Goal: Information Seeking & Learning: Learn about a topic

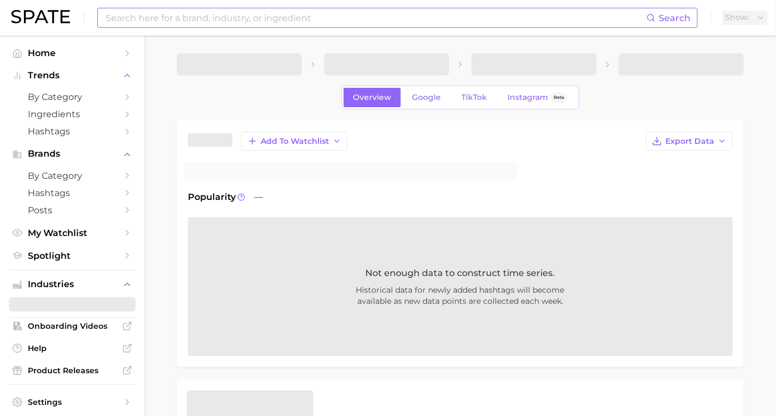
click at [232, 13] on input at bounding box center [375, 17] width 542 height 19
type input "sleep"
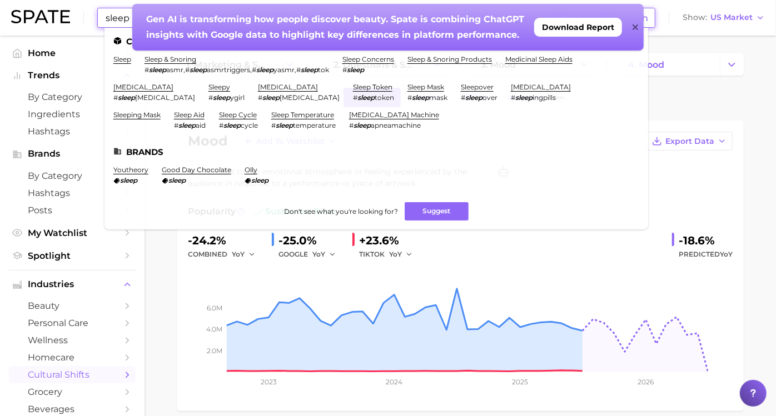
click at [633, 25] on icon at bounding box center [635, 27] width 6 height 6
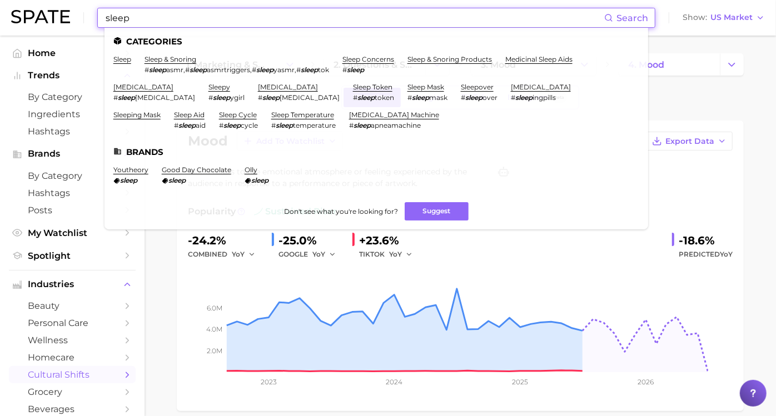
click at [203, 15] on input "sleep" at bounding box center [353, 17] width 499 height 19
click at [125, 59] on link "sleep" at bounding box center [122, 59] width 18 height 8
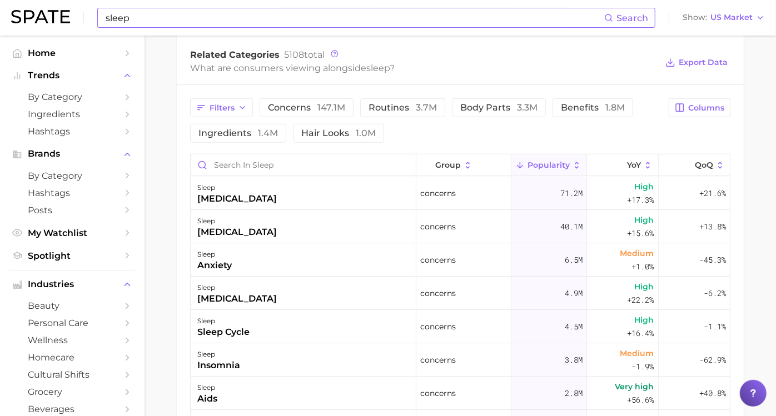
scroll to position [545, 0]
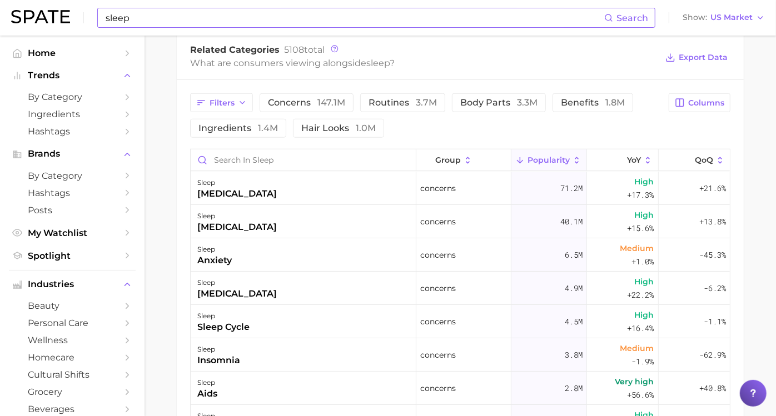
click at [181, 79] on main "sleep Overview Google TikTok Instagram Beta sleep Add to Watchlist Export Data …" at bounding box center [459, 62] width 631 height 1143
click at [232, 106] on span "Filters" at bounding box center [221, 102] width 25 height 9
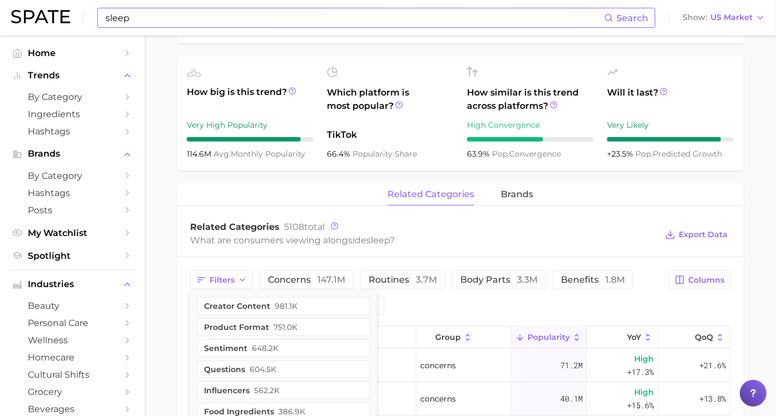
scroll to position [455, 0]
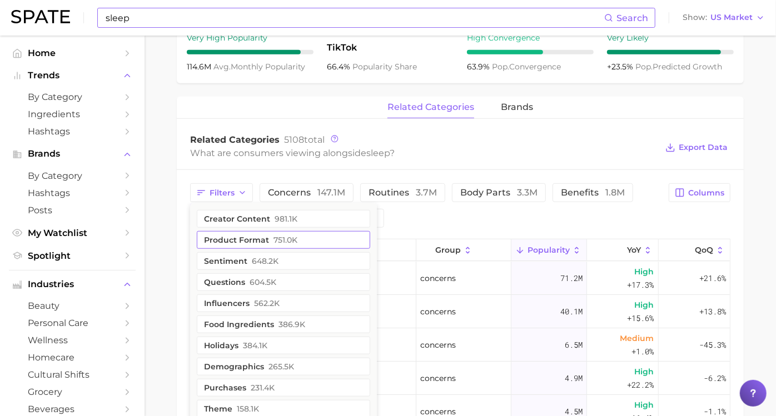
click at [251, 239] on button "product format 751.0k" at bounding box center [283, 240] width 173 height 18
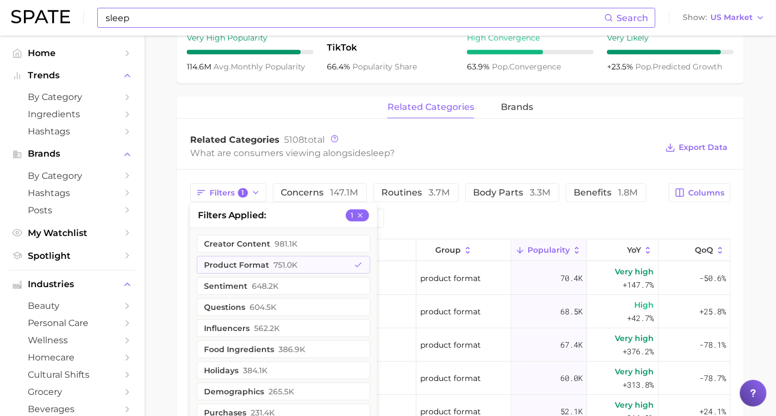
click at [193, 224] on div "Filters 1 filters applied 1 creator content 981.1k product format 751.0k sentim…" at bounding box center [460, 419] width 567 height 498
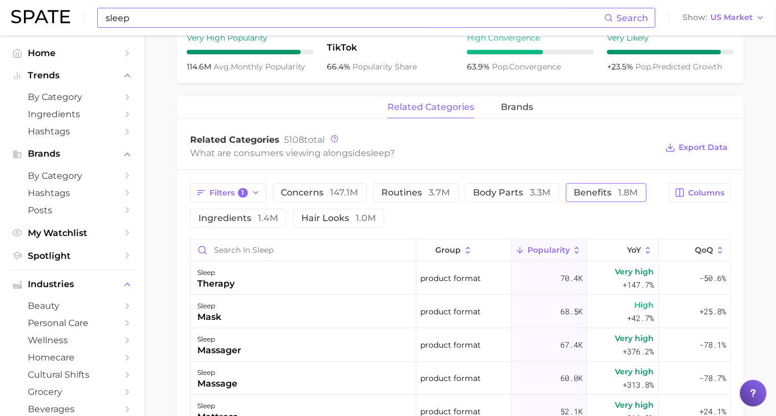
click at [566, 202] on button "benefits 1.8m" at bounding box center [606, 192] width 81 height 19
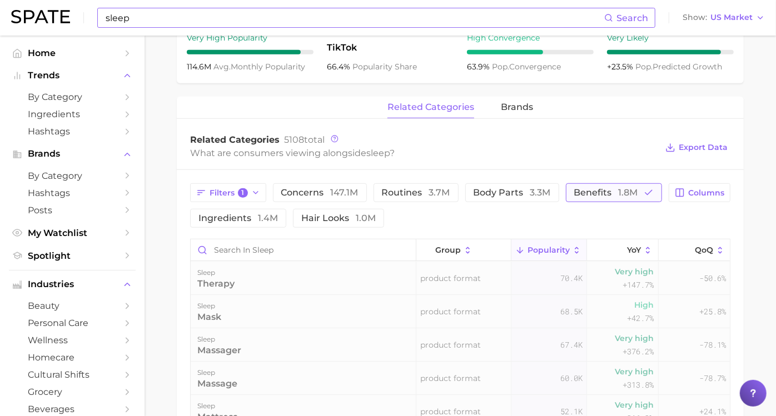
click at [566, 202] on button "benefits 1.8m" at bounding box center [614, 192] width 96 height 19
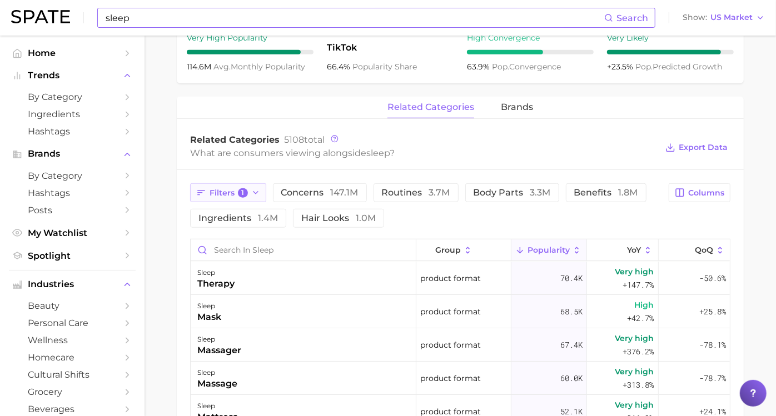
click at [236, 195] on span "Filters 1" at bounding box center [228, 193] width 38 height 10
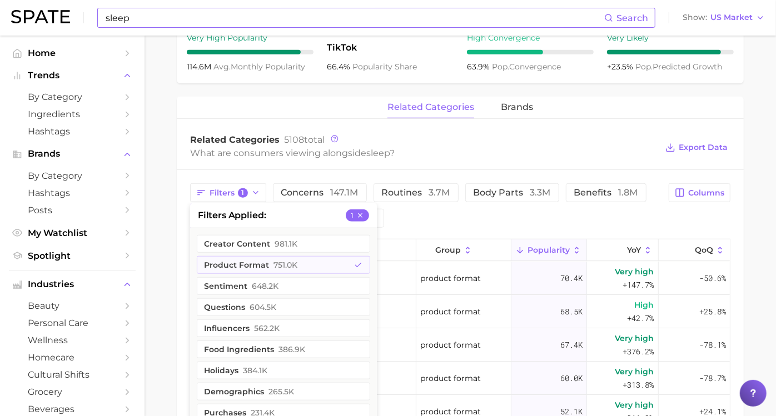
drag, startPoint x: 172, startPoint y: 233, endPoint x: 192, endPoint y: 230, distance: 19.6
click at [172, 233] on main "sleep Overview Google TikTok Instagram Beta sleep Add to Watchlist Export Data …" at bounding box center [459, 152] width 631 height 1143
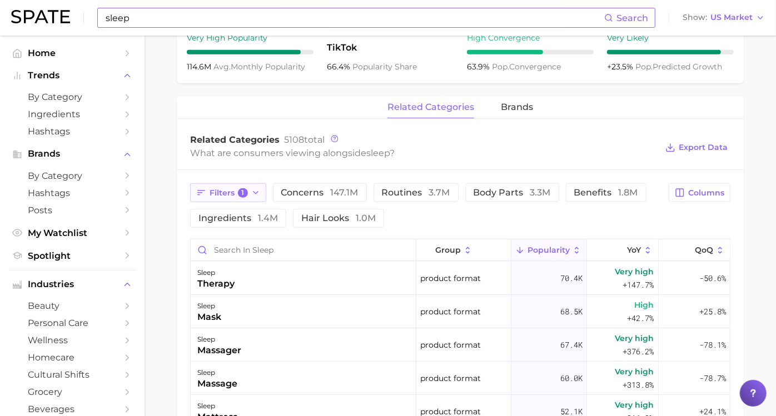
click at [248, 191] on span "1" at bounding box center [243, 193] width 10 height 10
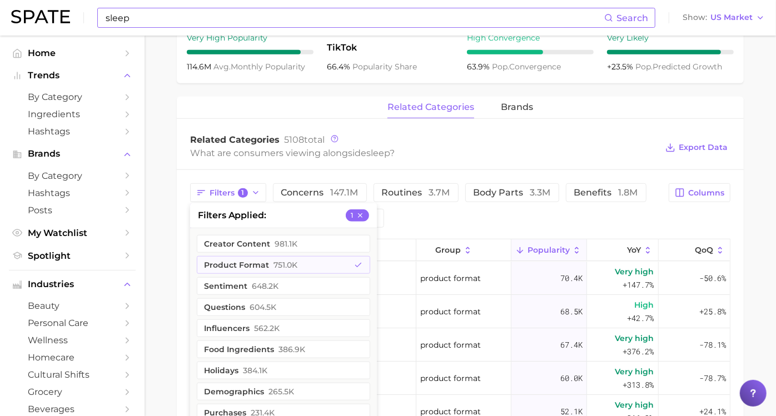
click at [188, 233] on main "sleep Overview Google TikTok Instagram Beta sleep Add to Watchlist Export Data …" at bounding box center [459, 152] width 631 height 1143
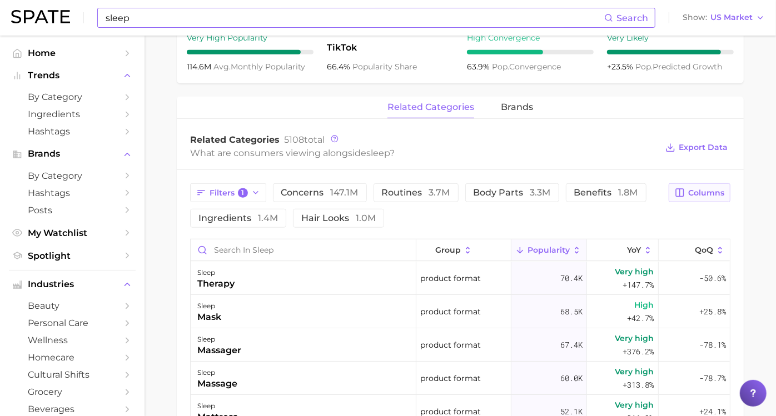
click at [674, 192] on icon "button" at bounding box center [679, 193] width 10 height 10
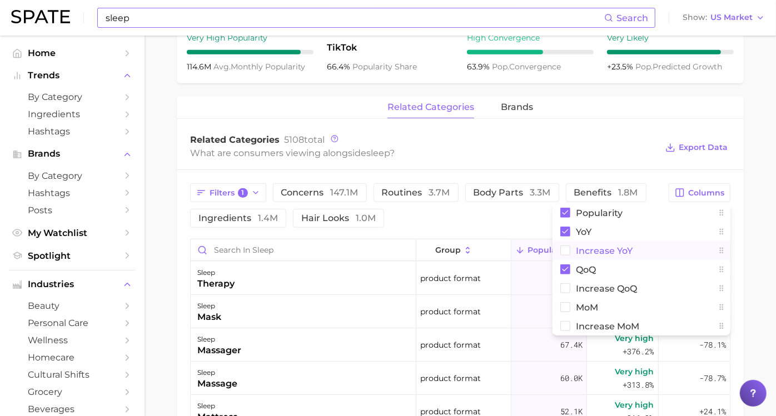
click at [591, 247] on span "Increase YoY" at bounding box center [604, 250] width 57 height 9
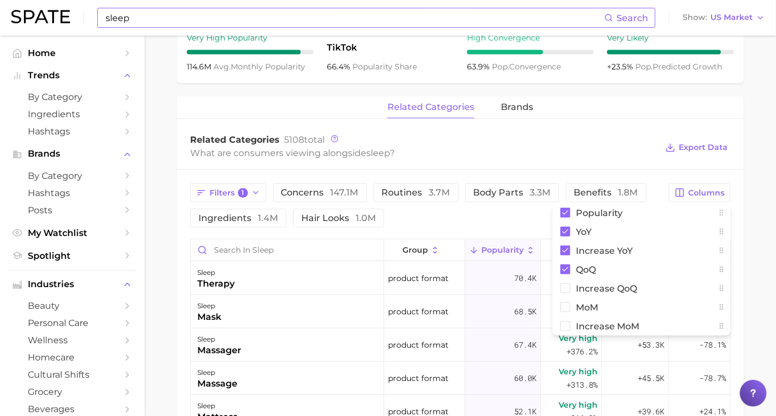
click at [744, 173] on main "sleep Overview Google TikTok Instagram Beta sleep Add to Watchlist Export Data …" at bounding box center [459, 152] width 631 height 1143
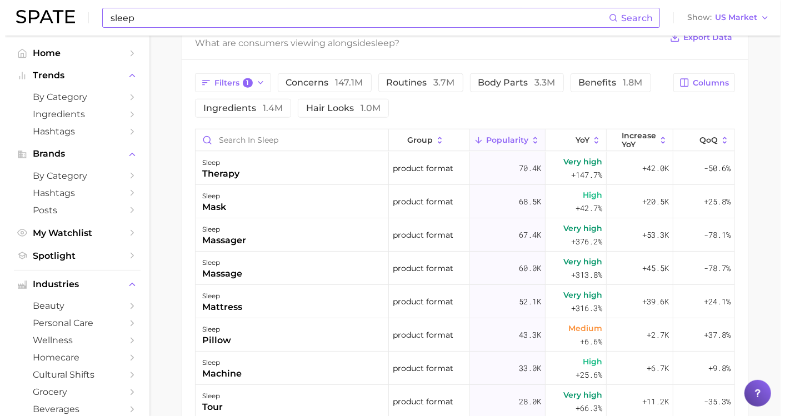
scroll to position [570, 0]
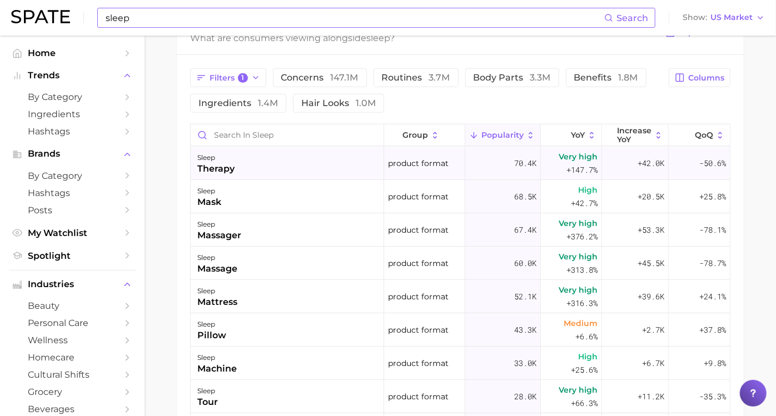
click at [247, 162] on div "sleep therapy" at bounding box center [287, 163] width 193 height 33
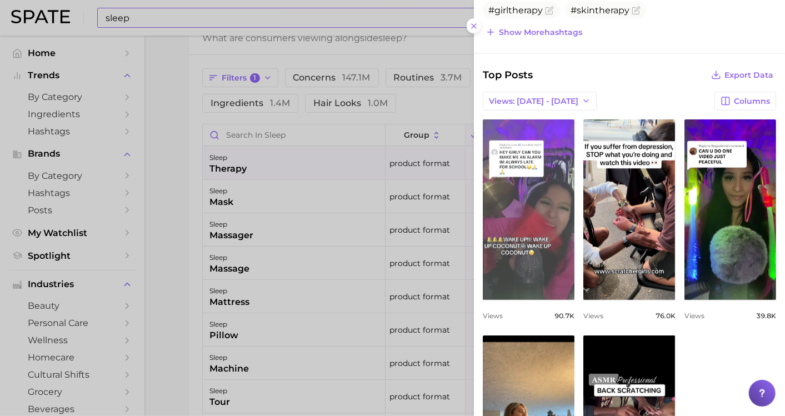
scroll to position [402, 0]
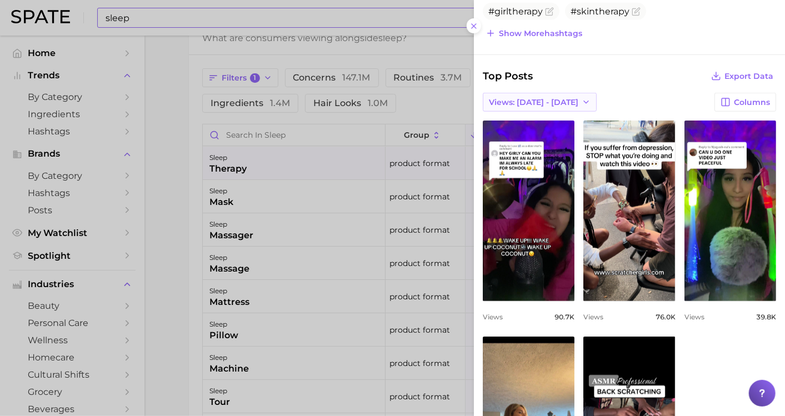
click at [529, 93] on button "Views: [DATE] - [DATE]" at bounding box center [540, 102] width 114 height 19
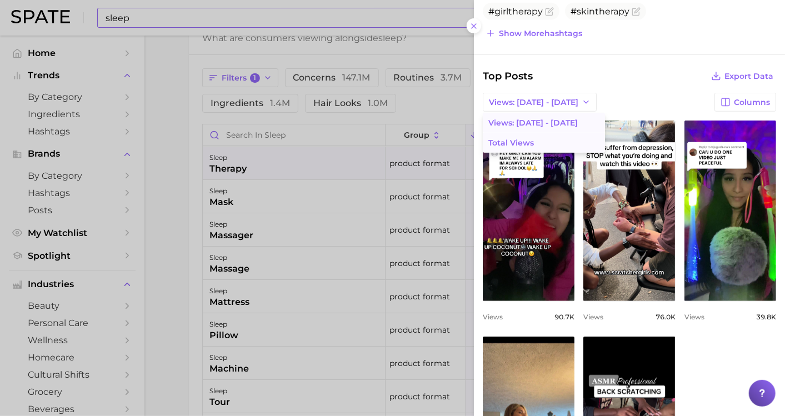
click at [530, 138] on span "Total Views" at bounding box center [511, 142] width 46 height 9
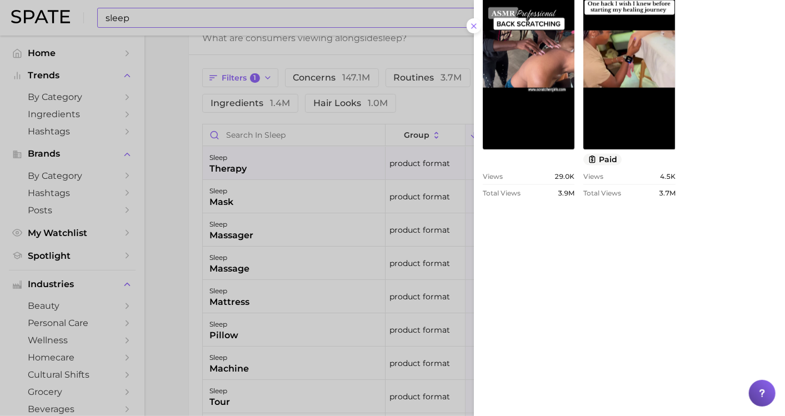
scroll to position [833, 0]
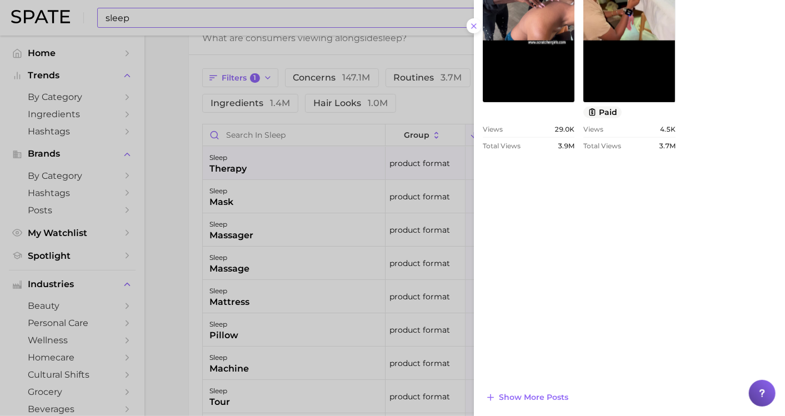
click at [164, 151] on div at bounding box center [392, 208] width 785 height 416
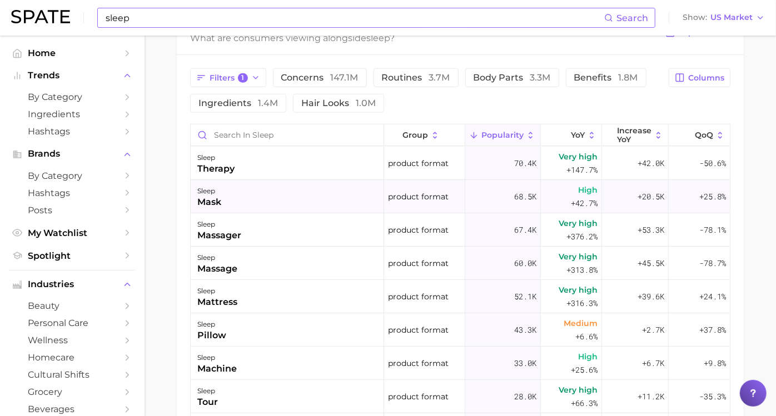
click at [221, 201] on div "mask" at bounding box center [209, 202] width 24 height 13
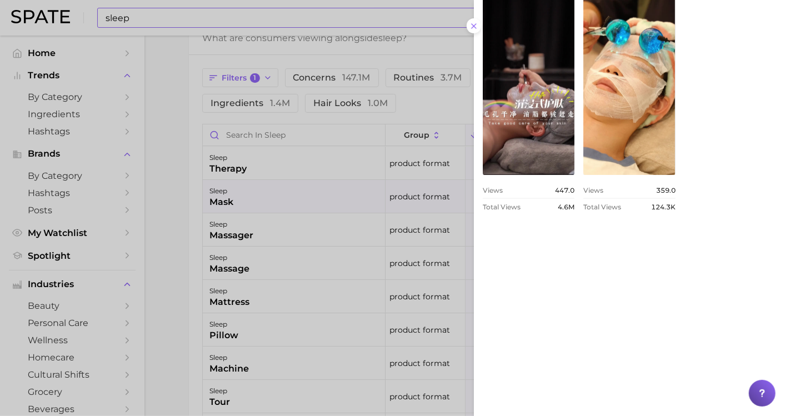
scroll to position [799, 0]
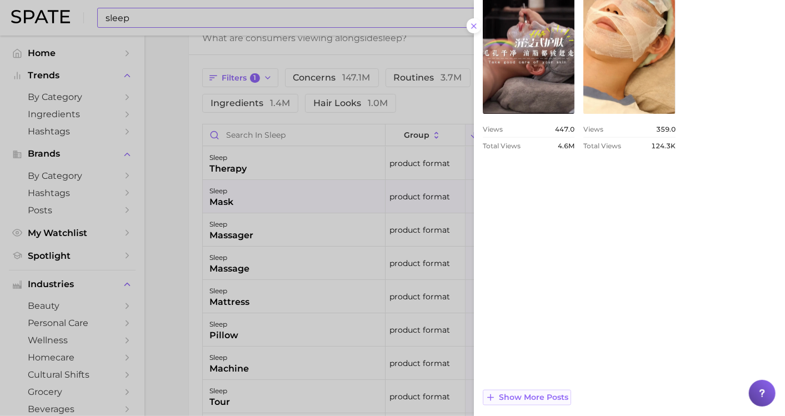
click at [527, 393] on span "Show more posts" at bounding box center [533, 397] width 69 height 9
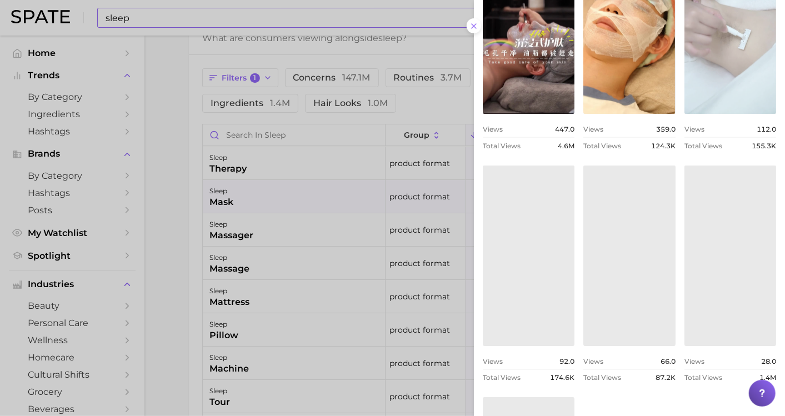
scroll to position [0, 0]
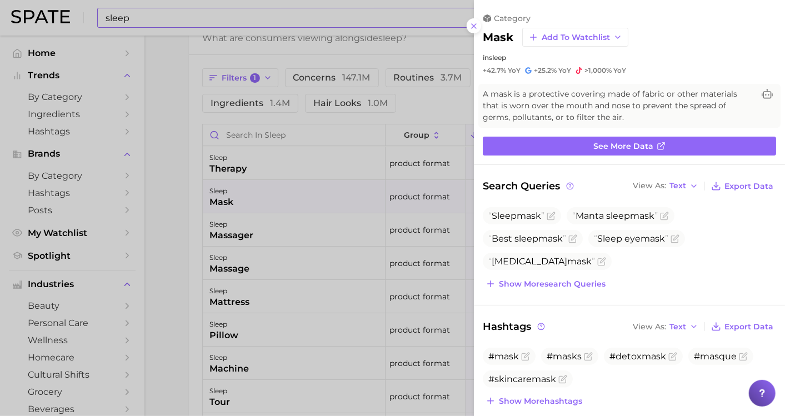
click at [173, 212] on div at bounding box center [392, 208] width 785 height 416
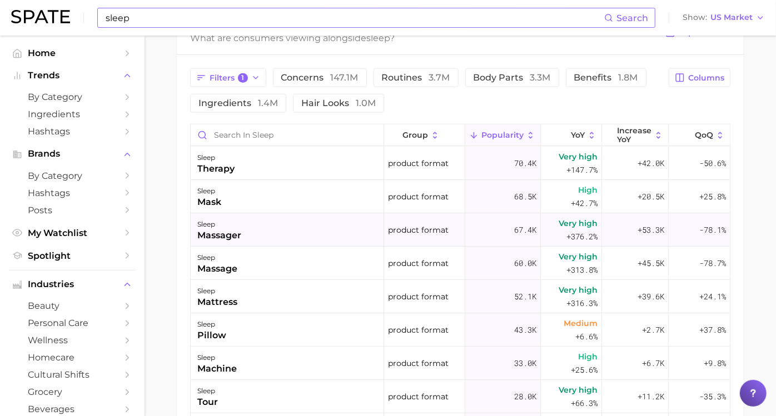
click at [241, 231] on div "massager" at bounding box center [219, 235] width 44 height 13
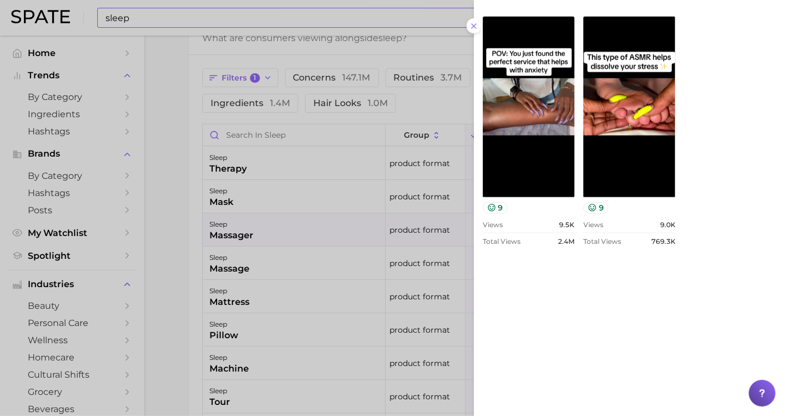
click at [154, 238] on div at bounding box center [392, 208] width 785 height 416
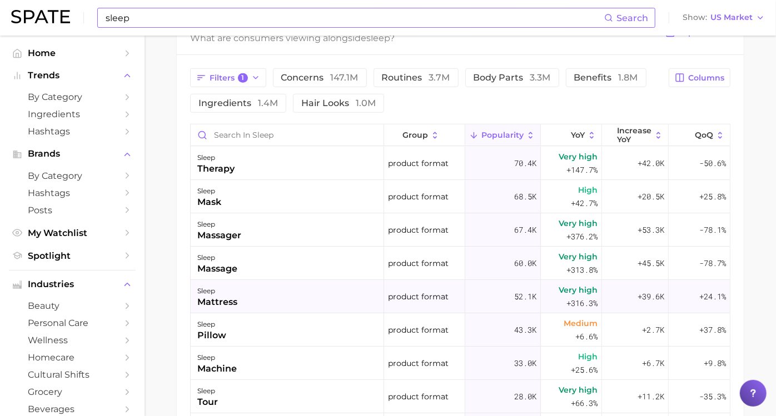
click at [268, 303] on div "sleep mattress" at bounding box center [287, 296] width 193 height 33
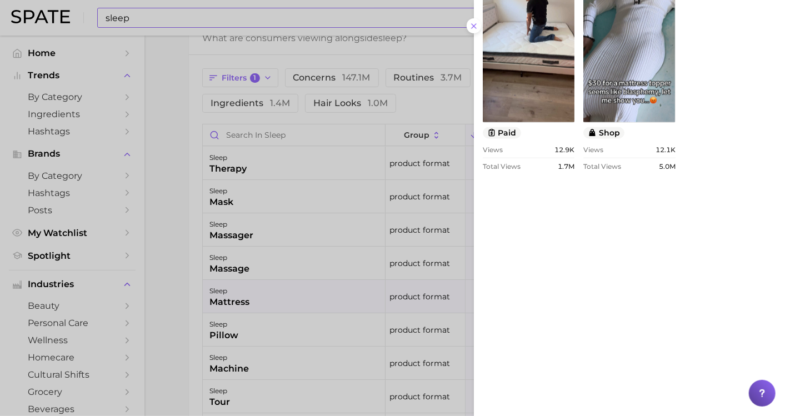
click at [178, 260] on div at bounding box center [392, 208] width 785 height 416
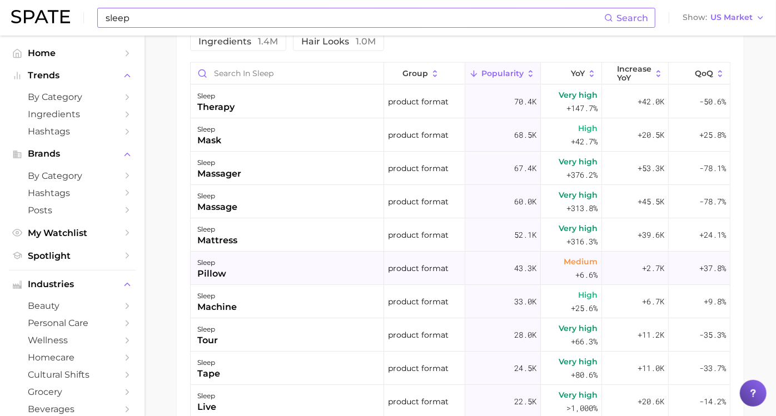
click at [262, 269] on div "sleep pillow" at bounding box center [287, 268] width 193 height 33
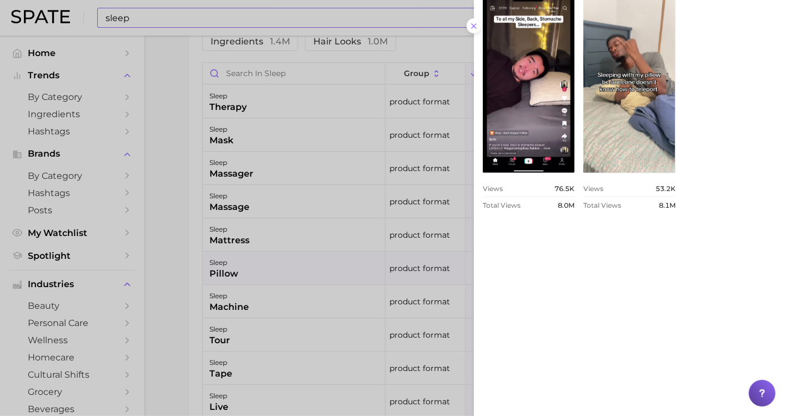
click at [165, 274] on div at bounding box center [392, 208] width 785 height 416
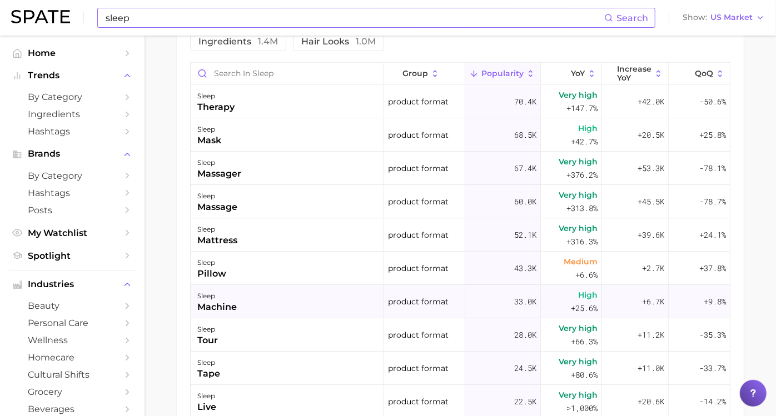
click at [237, 308] on div "machine" at bounding box center [216, 307] width 39 height 13
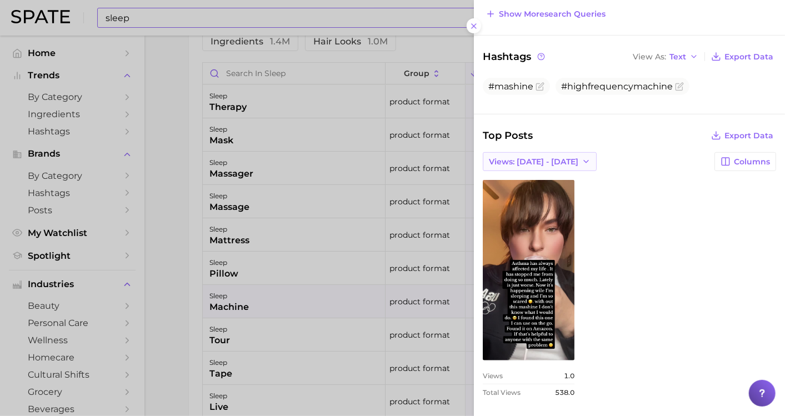
click at [512, 152] on button "Views: [DATE] - [DATE]" at bounding box center [540, 161] width 114 height 19
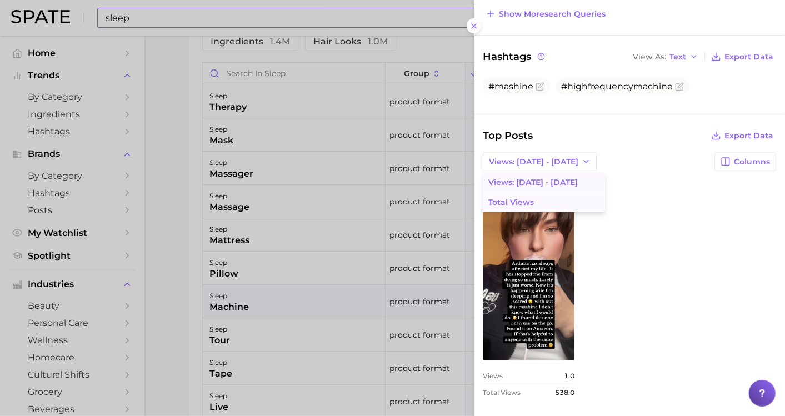
click at [528, 199] on span "Total Views" at bounding box center [511, 202] width 46 height 9
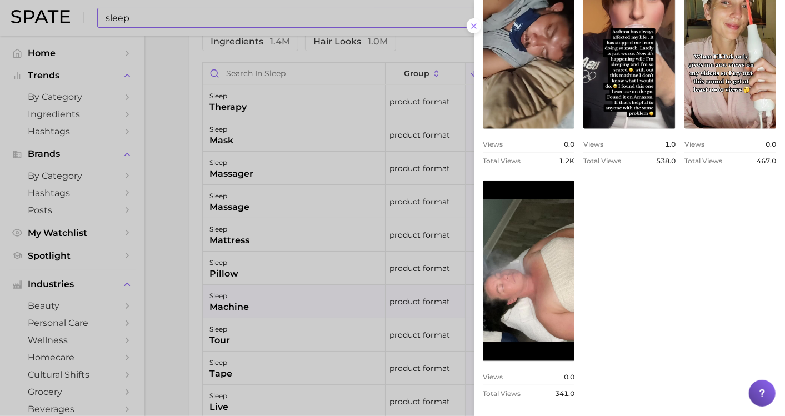
click at [178, 175] on div at bounding box center [392, 208] width 785 height 416
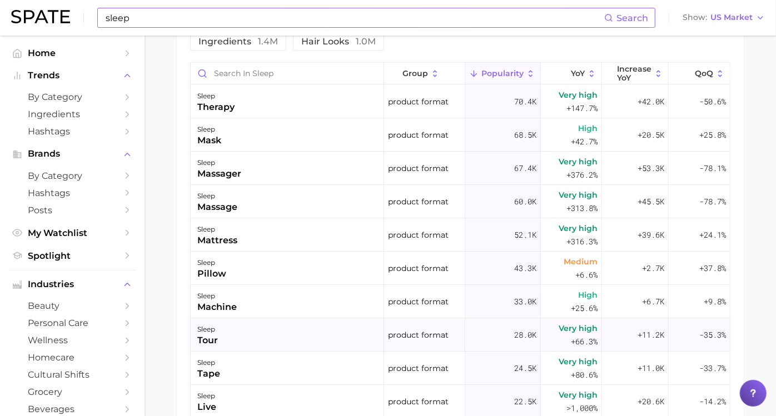
click at [258, 333] on div "sleep tour" at bounding box center [287, 334] width 193 height 33
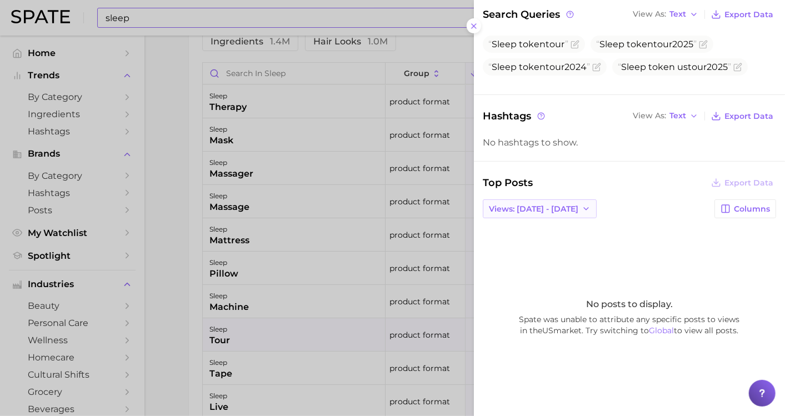
click at [550, 204] on span "Views: [DATE] - [DATE]" at bounding box center [533, 208] width 89 height 9
click at [536, 243] on button "Total Views" at bounding box center [544, 249] width 122 height 20
click at [179, 234] on div at bounding box center [392, 208] width 785 height 416
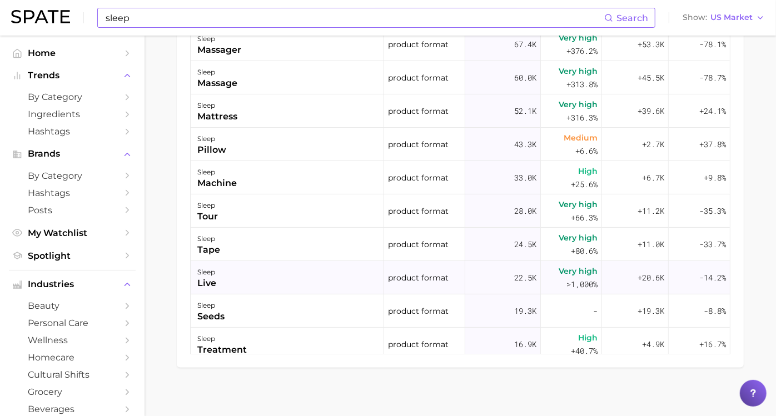
click at [249, 279] on div "sleep live" at bounding box center [287, 277] width 193 height 33
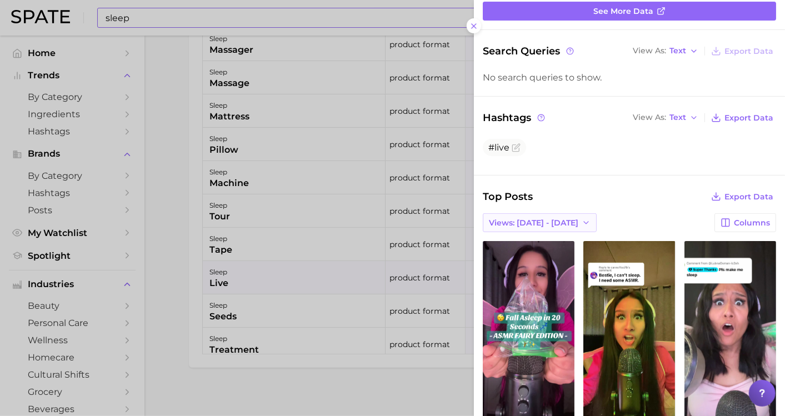
click at [542, 219] on span "Views: [DATE] - [DATE]" at bounding box center [533, 222] width 89 height 9
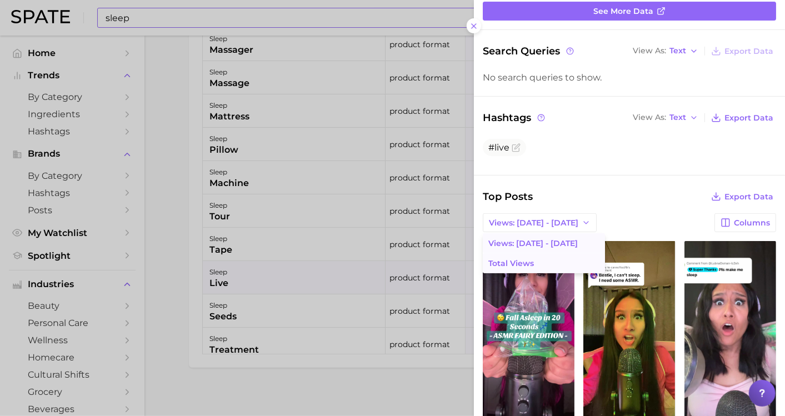
click at [535, 258] on button "Total Views" at bounding box center [544, 263] width 122 height 20
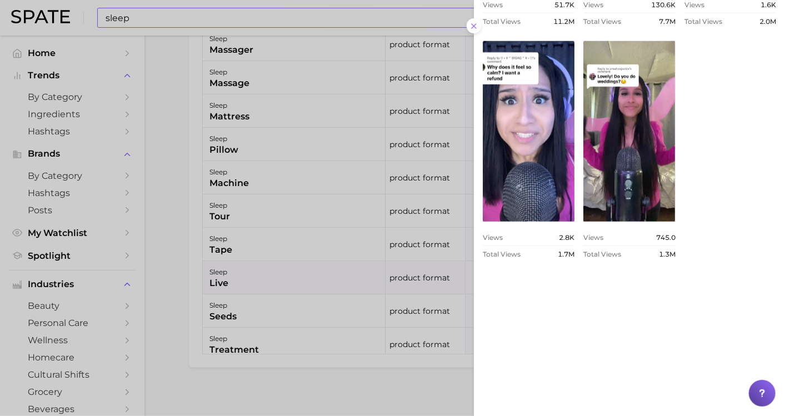
click at [183, 204] on div at bounding box center [392, 208] width 785 height 416
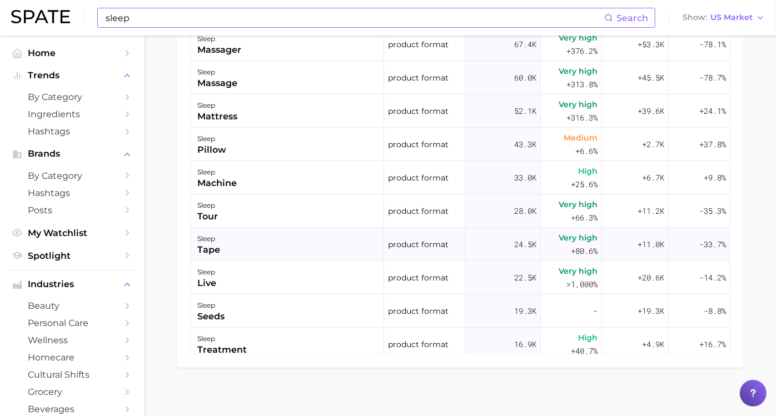
click at [248, 249] on div "sleep tape" at bounding box center [287, 244] width 193 height 33
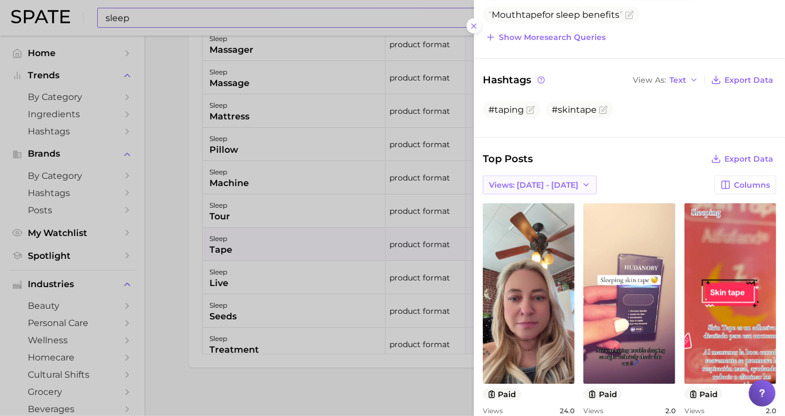
click at [539, 183] on span "Views: [DATE] - [DATE]" at bounding box center [533, 185] width 89 height 9
click at [536, 216] on button "Total Views" at bounding box center [544, 226] width 122 height 20
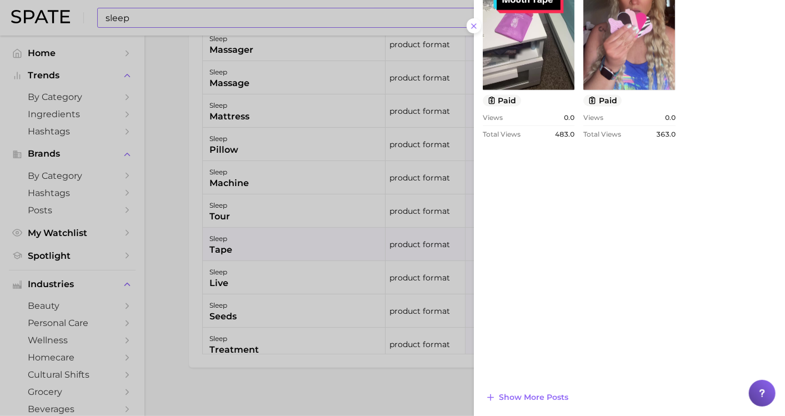
click at [182, 205] on div at bounding box center [392, 208] width 785 height 416
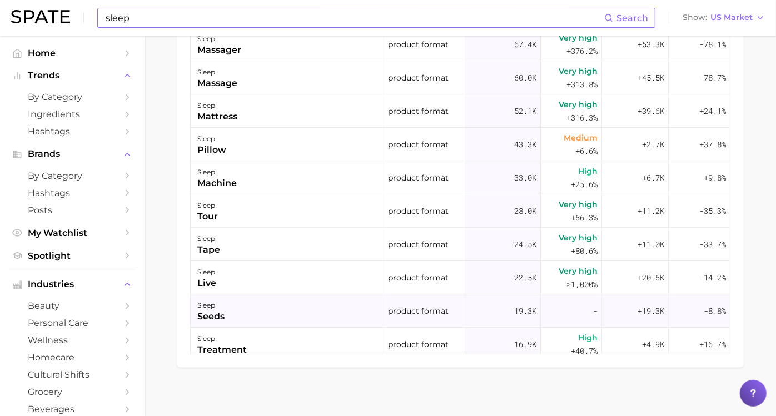
click at [257, 324] on div "sleep seeds" at bounding box center [287, 310] width 193 height 33
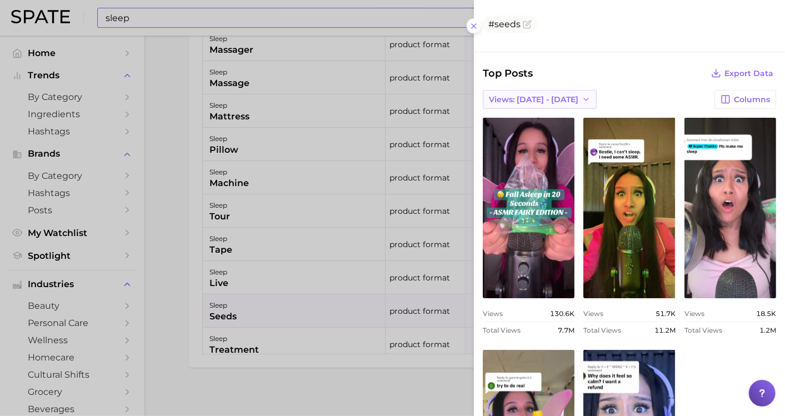
click at [546, 104] on span "Views: [DATE] - [DATE]" at bounding box center [533, 99] width 89 height 9
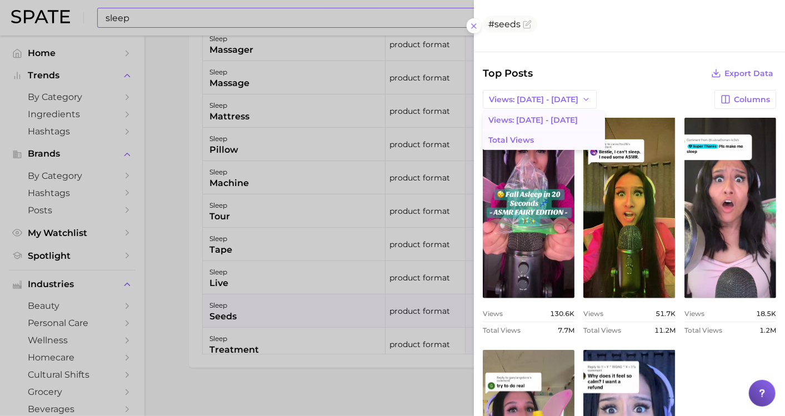
click at [538, 149] on button "Total Views" at bounding box center [544, 140] width 122 height 20
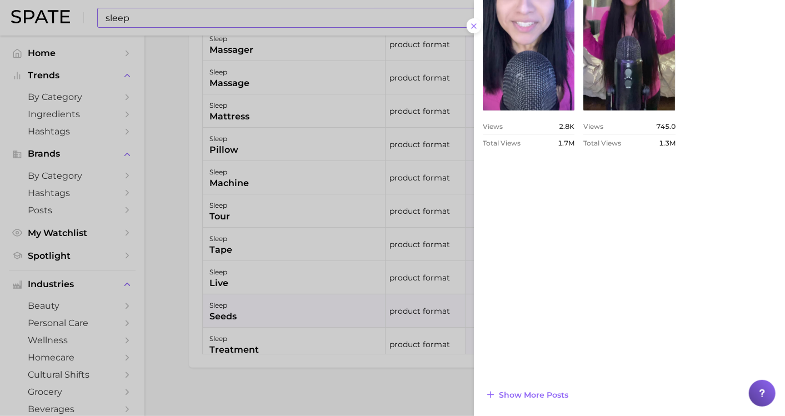
click at [193, 179] on div at bounding box center [392, 208] width 785 height 416
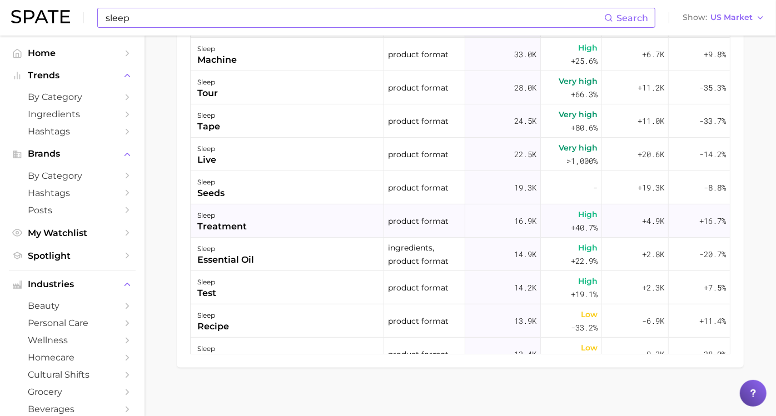
click at [247, 224] on div "treatment" at bounding box center [221, 226] width 49 height 13
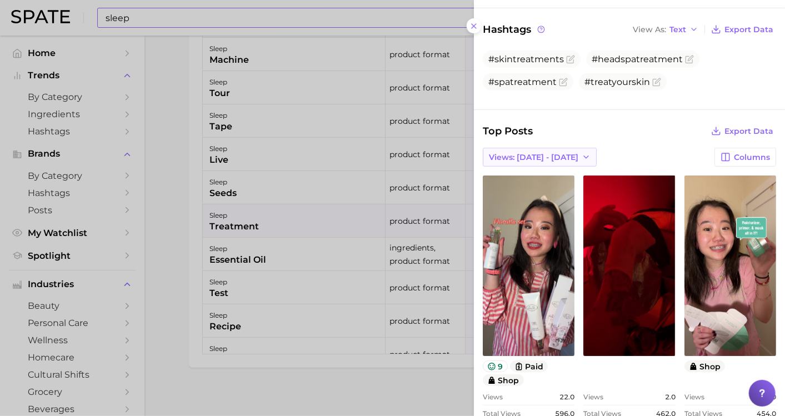
click at [548, 156] on span "Views: [DATE] - [DATE]" at bounding box center [533, 157] width 89 height 9
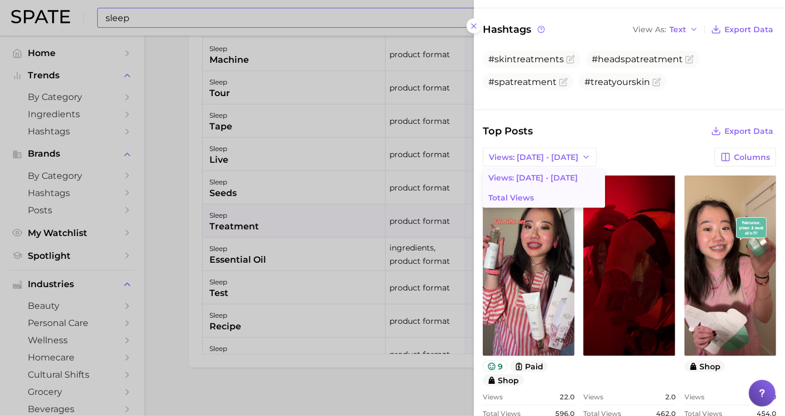
click at [551, 188] on button "Total Views" at bounding box center [544, 198] width 122 height 20
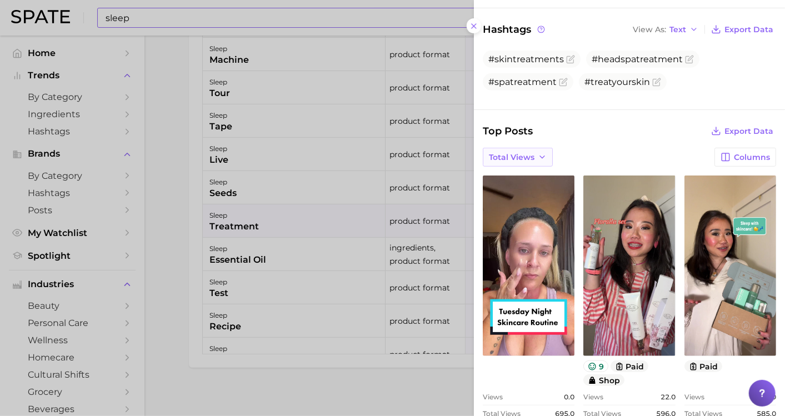
click at [538, 157] on icon "button" at bounding box center [542, 157] width 9 height 9
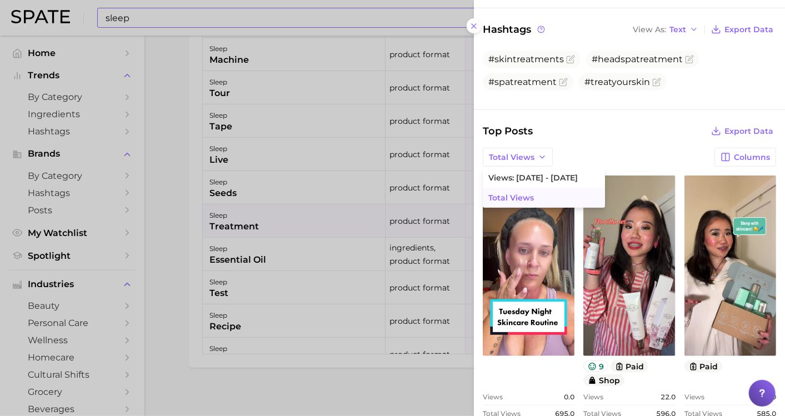
click at [527, 197] on span "Total Views" at bounding box center [511, 197] width 46 height 9
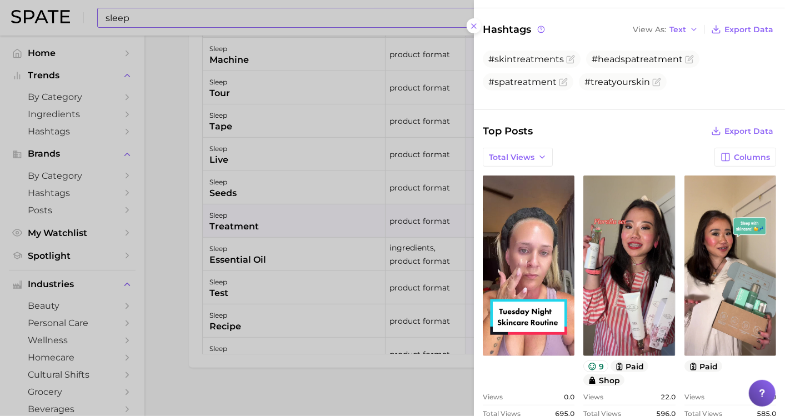
click at [165, 258] on div at bounding box center [392, 208] width 785 height 416
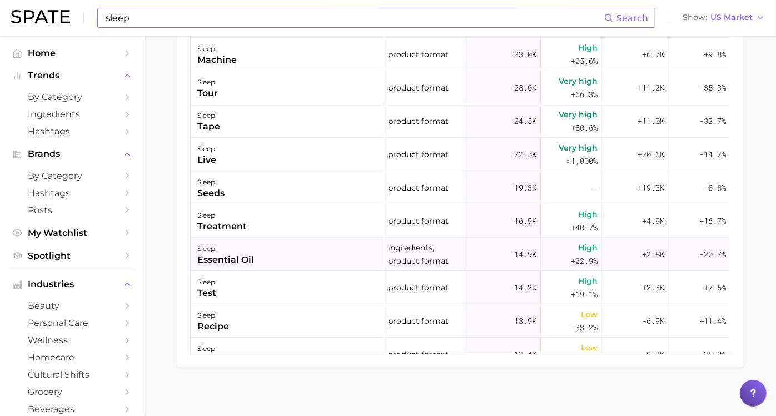
click at [273, 256] on div "sleep essential oil" at bounding box center [287, 254] width 193 height 33
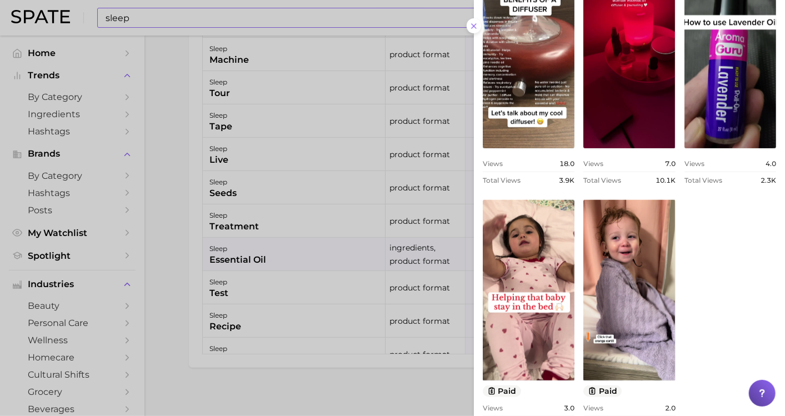
drag, startPoint x: 169, startPoint y: 278, endPoint x: 262, endPoint y: 273, distance: 92.4
click at [171, 278] on div at bounding box center [392, 208] width 785 height 416
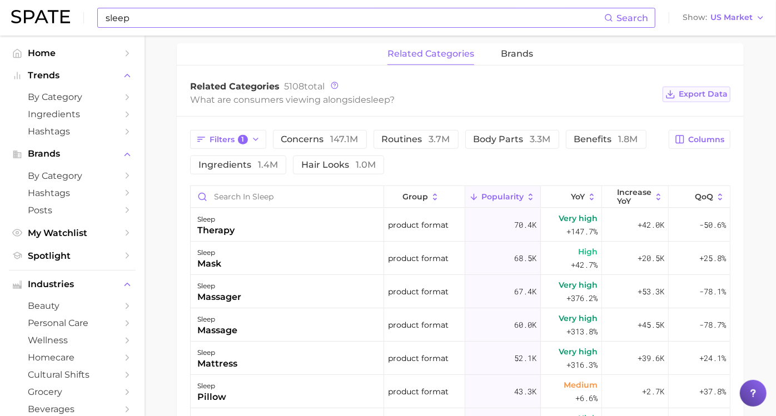
click at [692, 92] on span "Export Data" at bounding box center [702, 93] width 49 height 9
click at [176, 216] on main "sleep Overview Google TikTok Instagram Beta sleep Add to Watchlist Export Data …" at bounding box center [459, 98] width 631 height 1143
click at [239, 141] on span "Filters 1" at bounding box center [228, 140] width 38 height 10
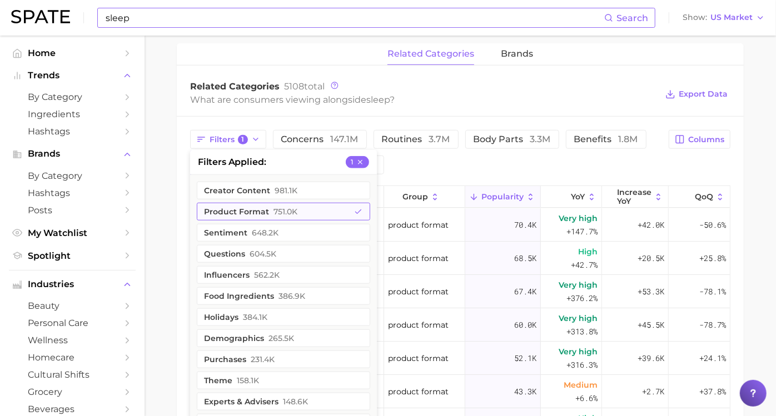
click at [336, 205] on button "product format 751.0k" at bounding box center [283, 212] width 173 height 18
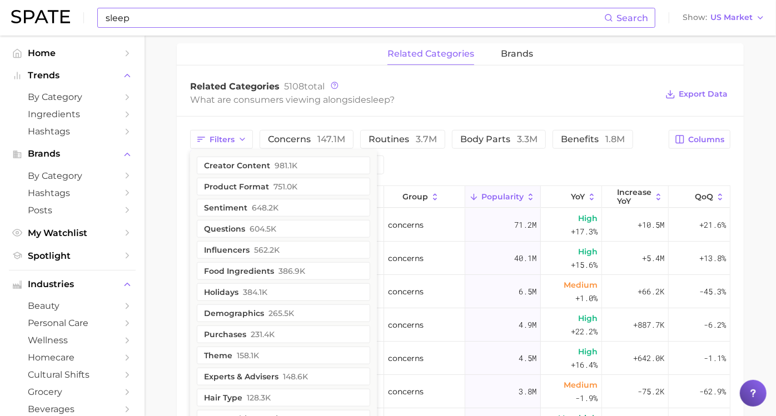
click at [178, 131] on main "sleep Overview Google TikTok Instagram Beta sleep Add to Watchlist Export Data …" at bounding box center [459, 98] width 631 height 1143
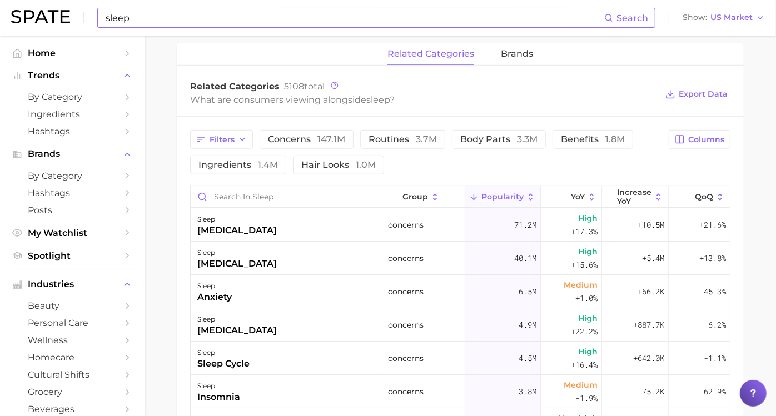
click at [496, 54] on div "related categories brands" at bounding box center [460, 54] width 567 height 22
click at [511, 55] on span "brands" at bounding box center [517, 54] width 32 height 10
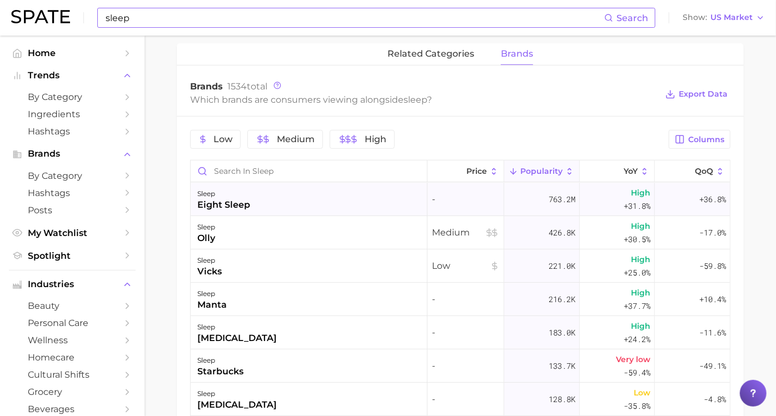
click at [246, 204] on div "eight sleep" at bounding box center [223, 204] width 53 height 13
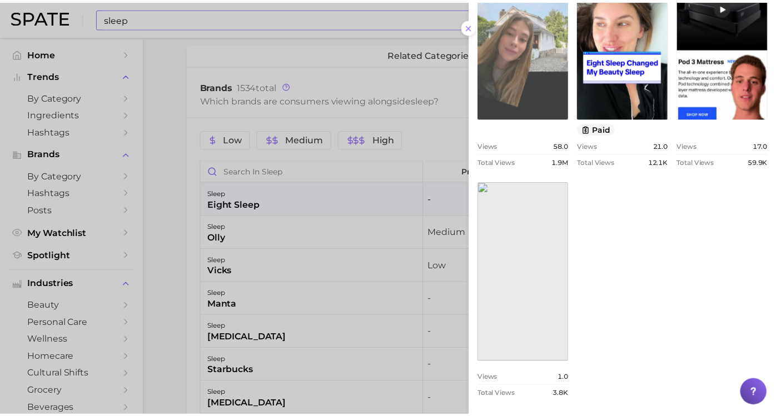
scroll to position [456, 0]
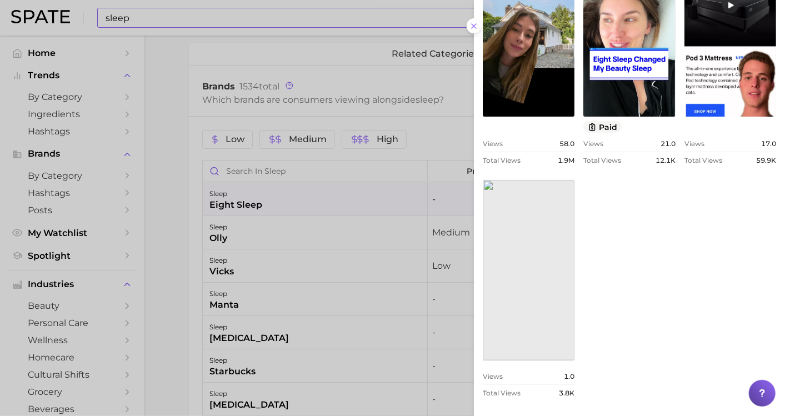
click at [192, 167] on div at bounding box center [392, 208] width 785 height 416
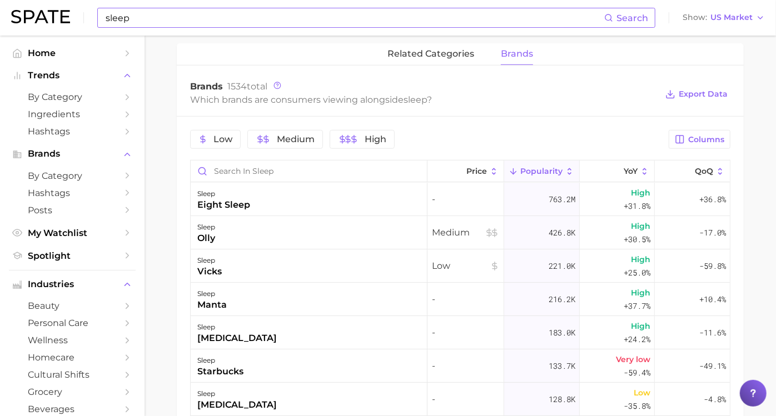
click at [168, 190] on main "sleep Overview Google TikTok Instagram Beta sleep Add to Watchlist Export Data …" at bounding box center [459, 86] width 631 height 1118
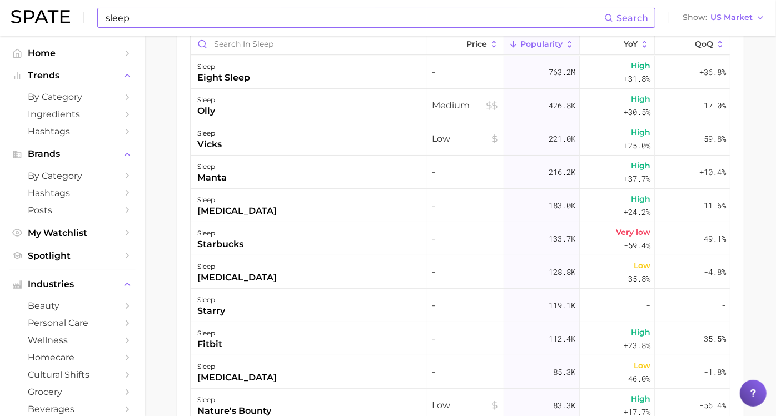
scroll to position [693, 0]
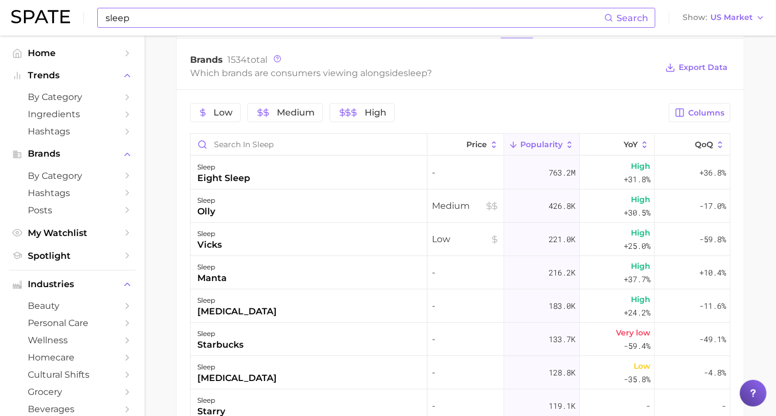
scroll to position [428, 0]
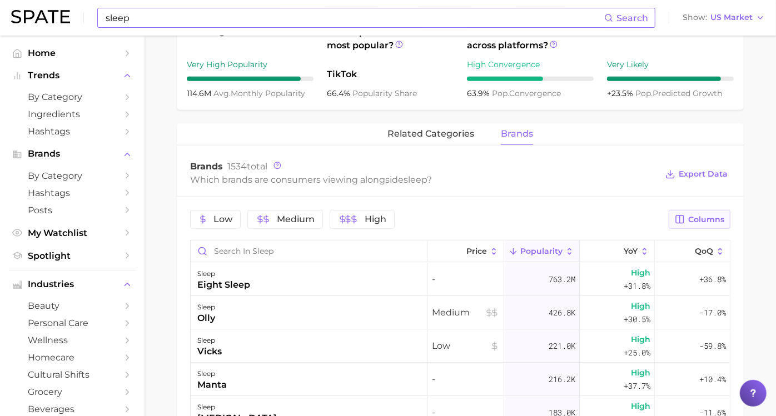
click at [699, 215] on span "Columns" at bounding box center [706, 219] width 36 height 9
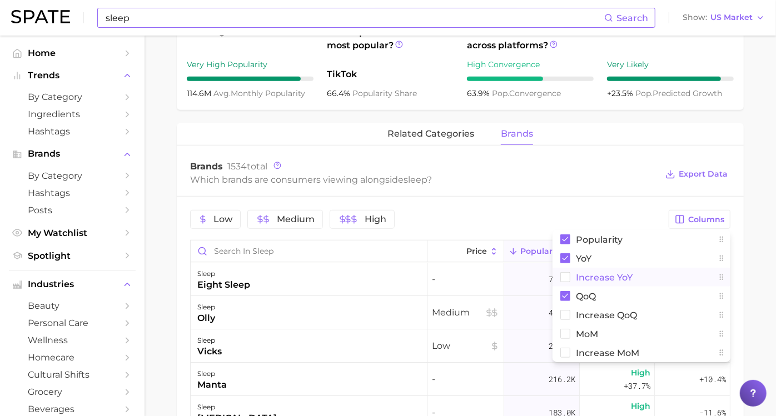
click at [604, 276] on span "Increase YoY" at bounding box center [604, 277] width 57 height 9
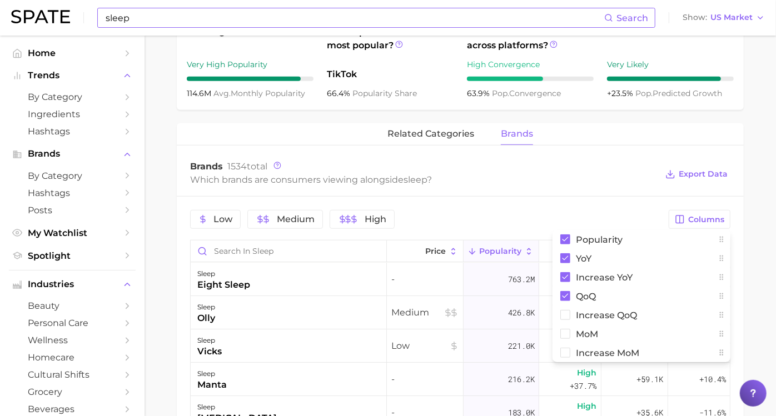
click at [744, 188] on main "sleep Overview Google TikTok Instagram Beta sleep Add to Watchlist Export Data …" at bounding box center [459, 166] width 631 height 1118
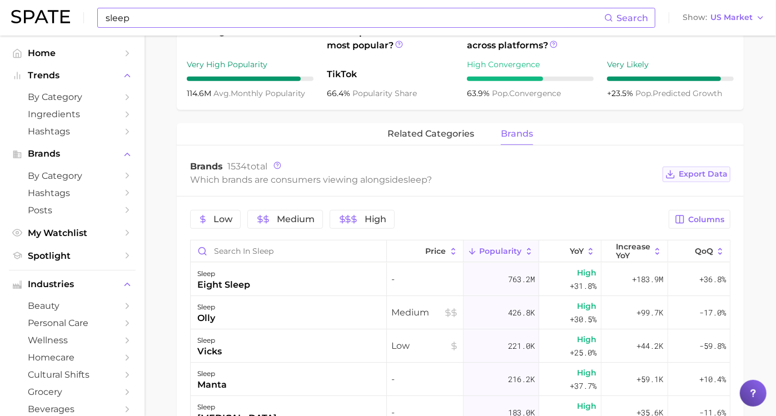
click at [703, 174] on span "Export Data" at bounding box center [702, 173] width 49 height 9
drag, startPoint x: 174, startPoint y: 229, endPoint x: 246, endPoint y: 256, distance: 75.8
click at [174, 230] on main "sleep Overview Google TikTok Instagram Beta sleep Add to Watchlist Export Data …" at bounding box center [459, 166] width 631 height 1118
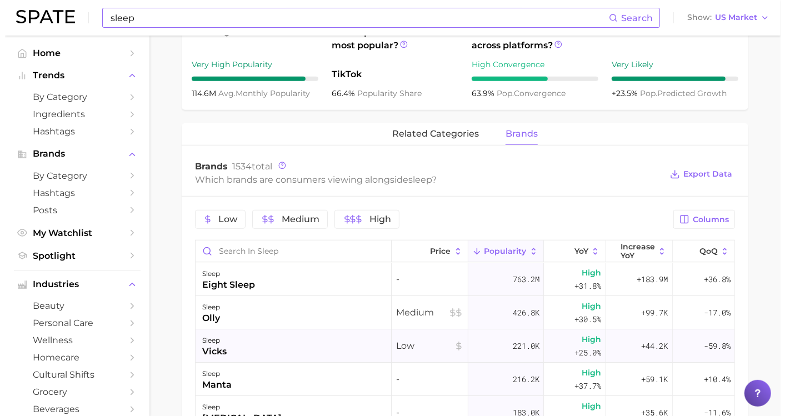
scroll to position [62, 0]
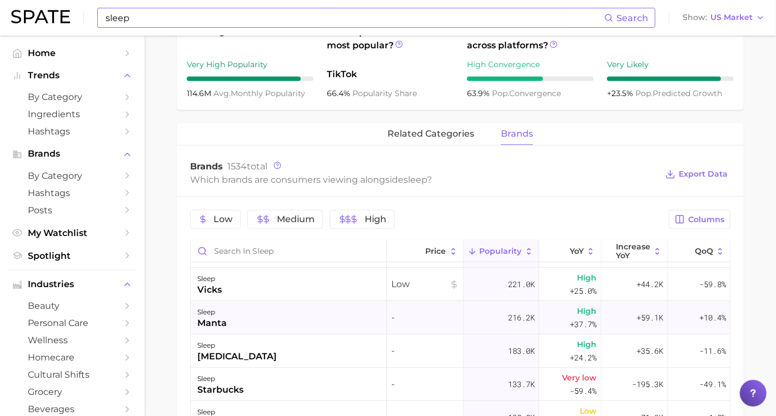
click at [256, 319] on div "sleep manta" at bounding box center [289, 317] width 196 height 33
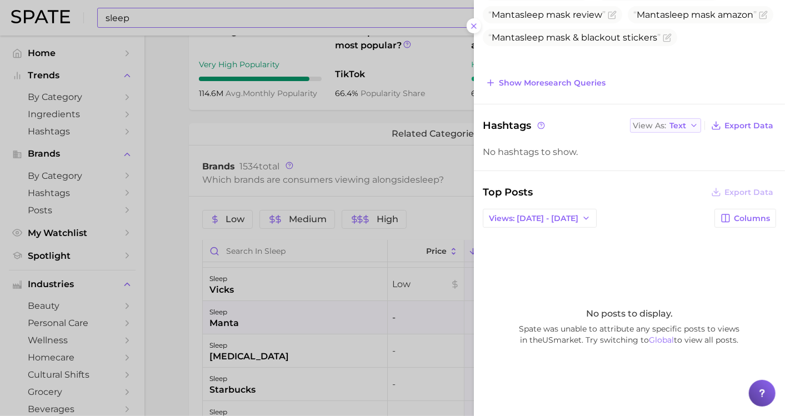
scroll to position [185, 0]
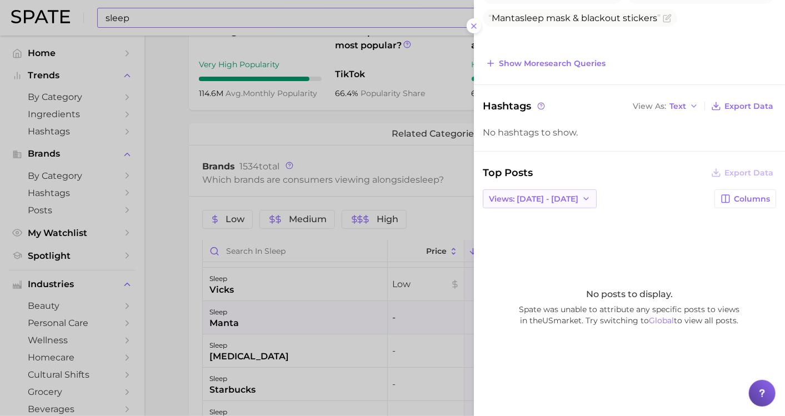
click at [557, 194] on span "Views: [DATE] - [DATE]" at bounding box center [533, 198] width 89 height 9
click at [536, 234] on button "Total Views" at bounding box center [544, 239] width 122 height 20
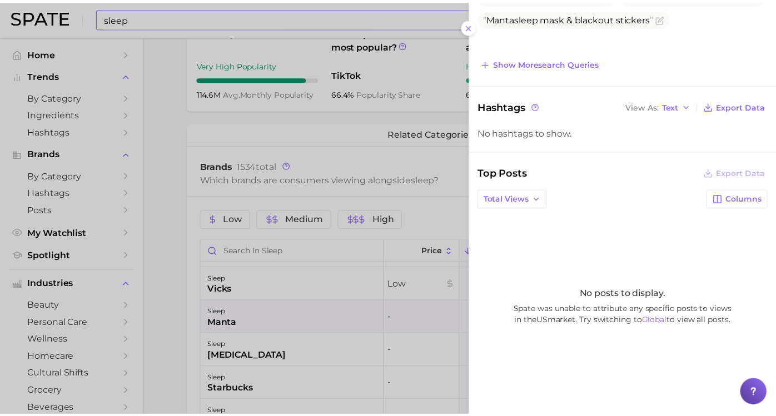
scroll to position [187, 0]
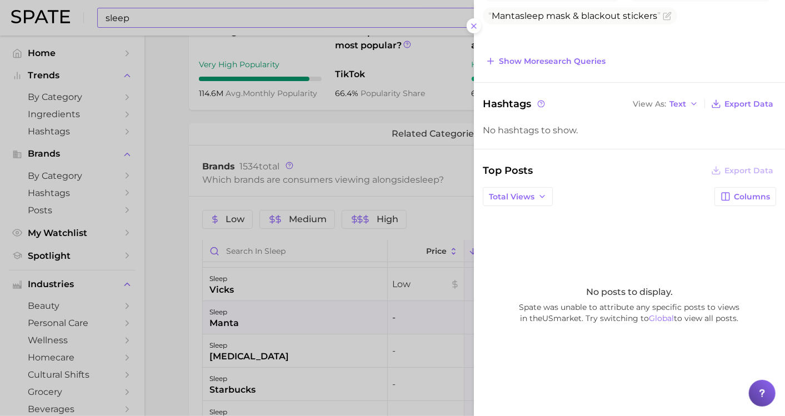
click at [179, 296] on div at bounding box center [392, 208] width 785 height 416
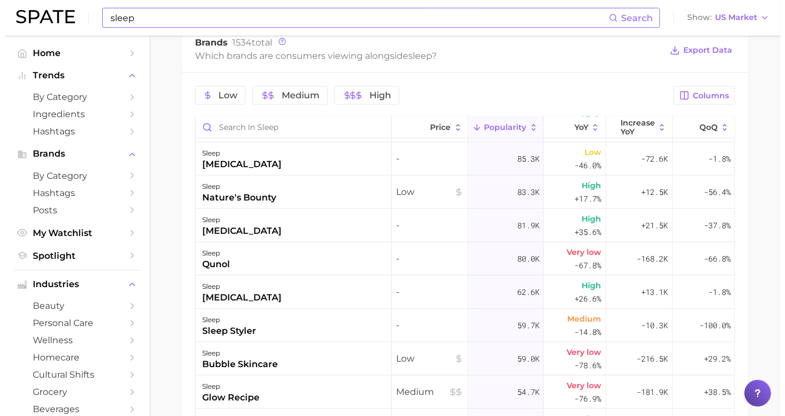
scroll to position [308, 0]
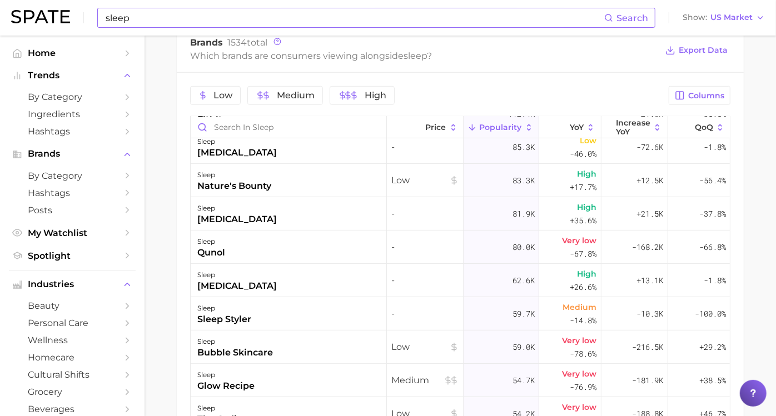
click at [183, 258] on main "sleep Overview Google TikTok Instagram Beta sleep Add to Watchlist Export Data …" at bounding box center [459, 42] width 631 height 1118
click at [228, 316] on div "sleep styler" at bounding box center [224, 319] width 54 height 13
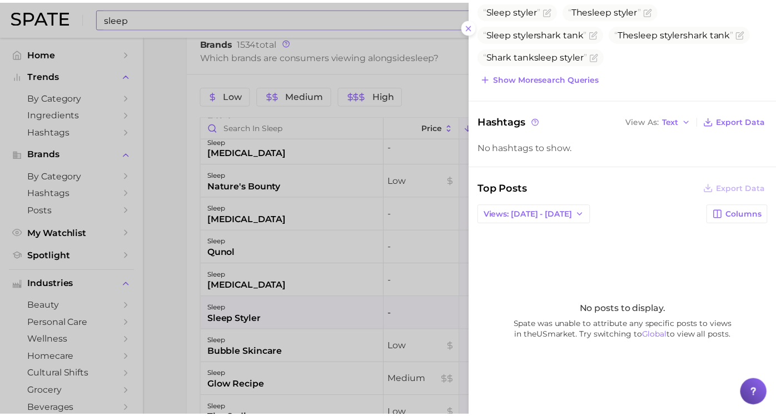
scroll to position [151, 0]
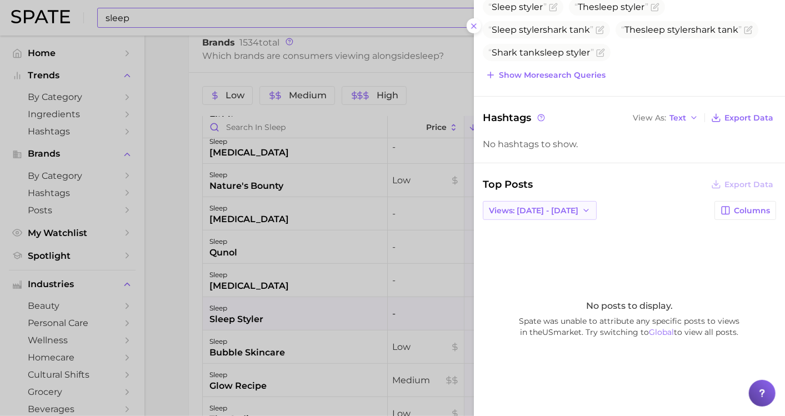
click at [550, 206] on span "Views: [DATE] - [DATE]" at bounding box center [533, 210] width 89 height 9
drag, startPoint x: 533, startPoint y: 234, endPoint x: 532, endPoint y: 247, distance: 12.9
click at [532, 247] on ul "Views: [DATE] - [DATE] Total Views" at bounding box center [544, 241] width 122 height 40
click at [532, 247] on span "Total Views" at bounding box center [511, 251] width 46 height 9
click at [172, 244] on div at bounding box center [392, 208] width 785 height 416
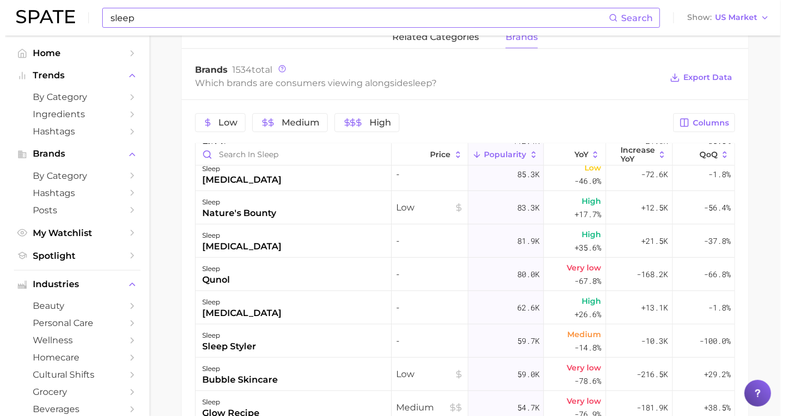
scroll to position [552, 0]
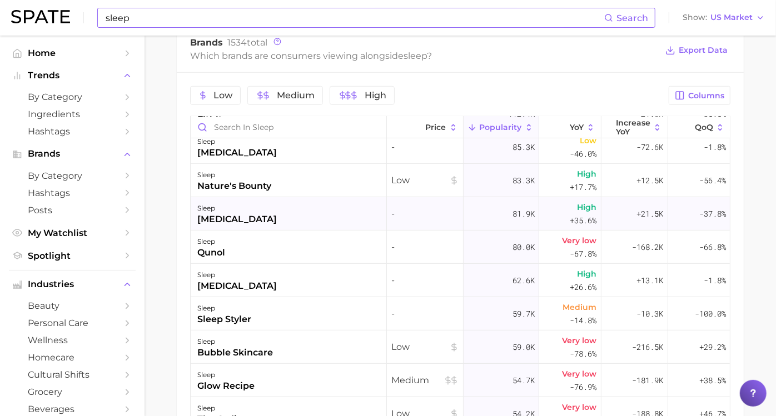
click at [243, 214] on div "[MEDICAL_DATA]" at bounding box center [236, 219] width 79 height 13
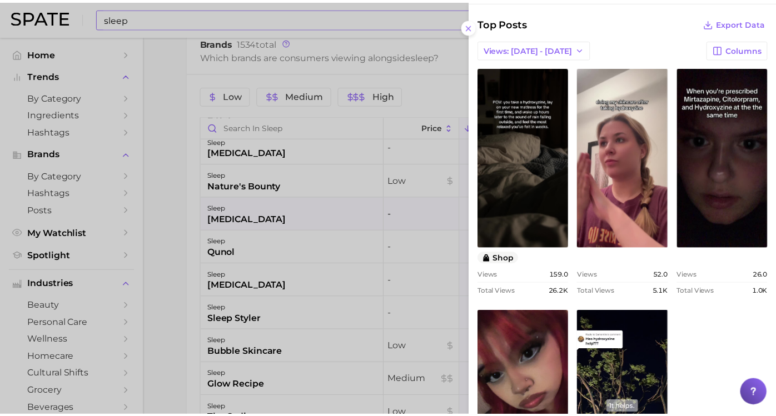
scroll to position [432, 0]
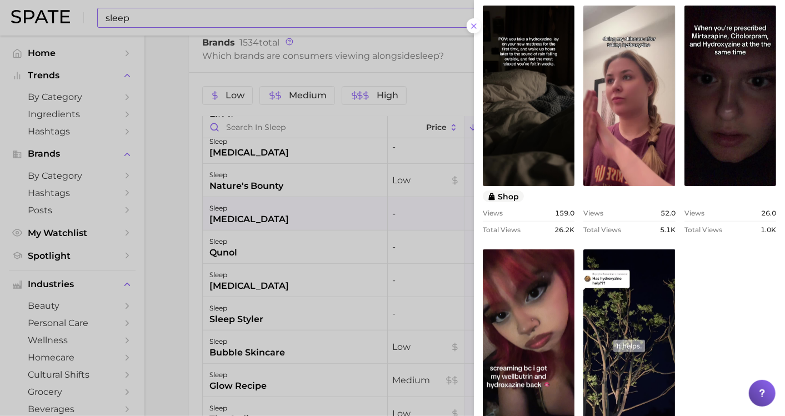
click at [183, 271] on div at bounding box center [392, 208] width 785 height 416
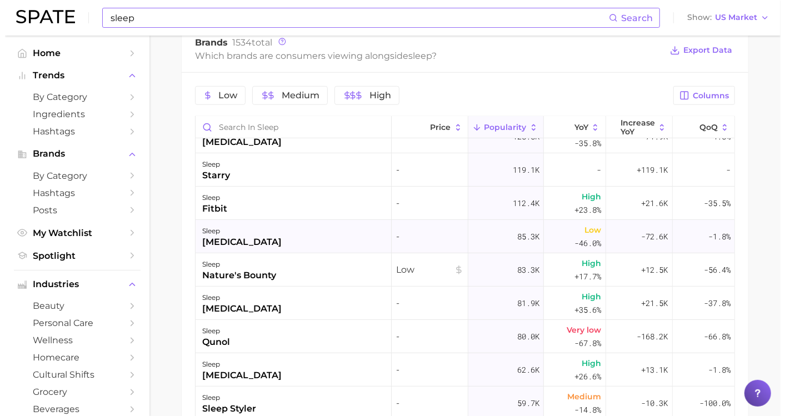
scroll to position [185, 0]
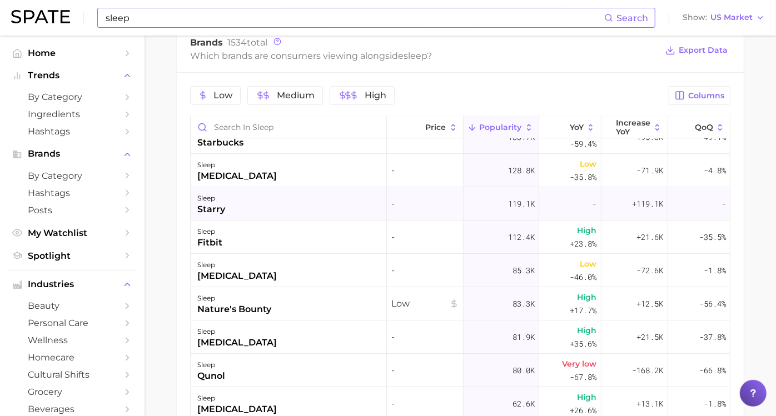
click at [225, 214] on div "starry" at bounding box center [211, 209] width 28 height 13
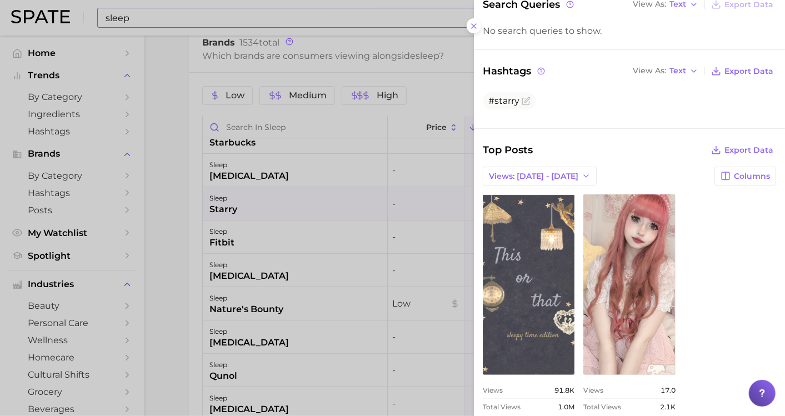
scroll to position [139, 0]
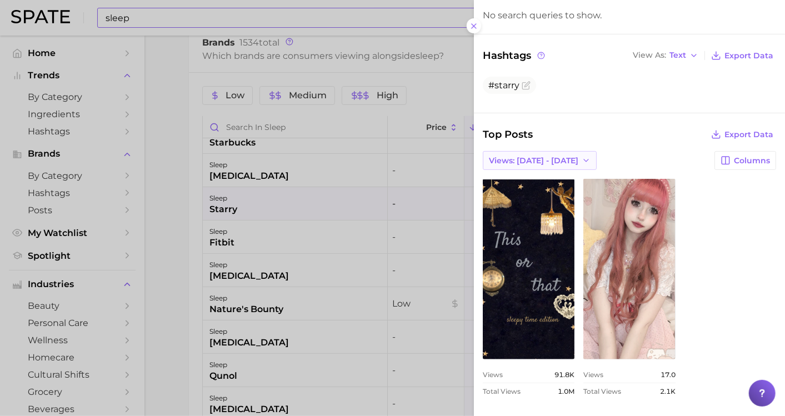
click at [504, 156] on span "Views: [DATE] - [DATE]" at bounding box center [533, 160] width 89 height 9
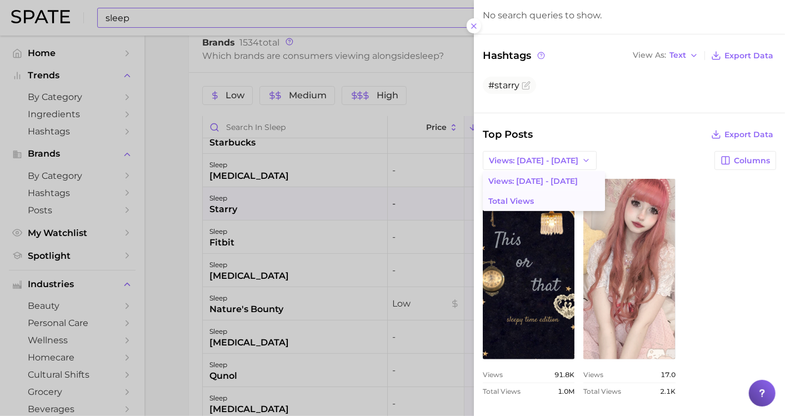
click at [518, 200] on span "Total Views" at bounding box center [511, 201] width 46 height 9
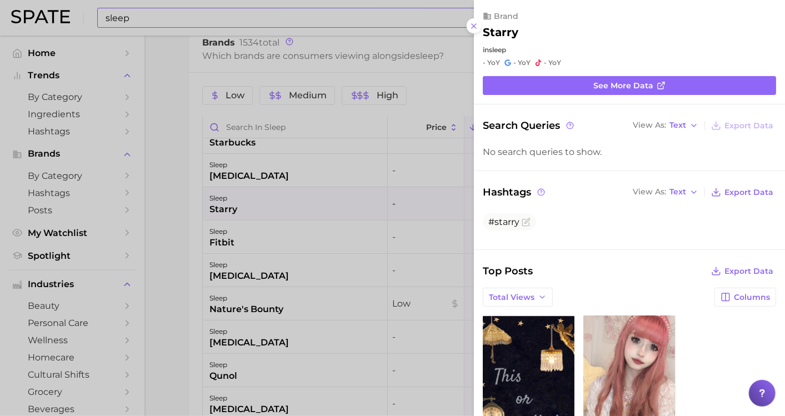
scroll to position [0, 0]
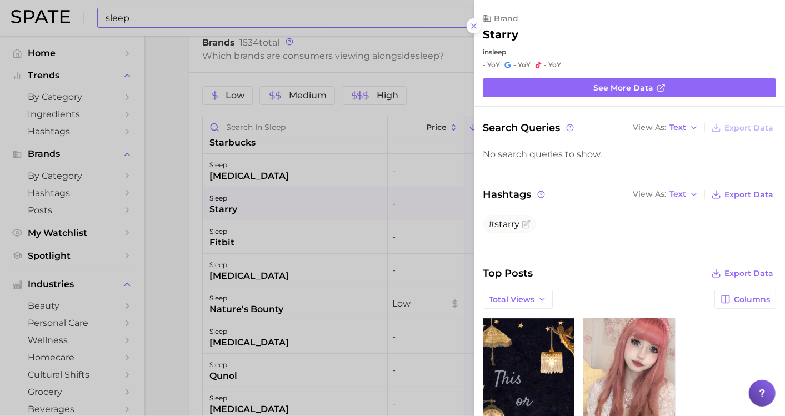
click at [161, 176] on div at bounding box center [392, 208] width 785 height 416
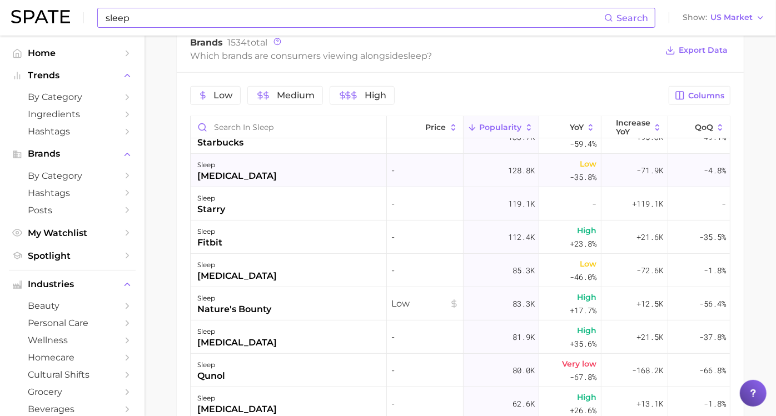
click at [239, 174] on div "[MEDICAL_DATA]" at bounding box center [236, 175] width 79 height 13
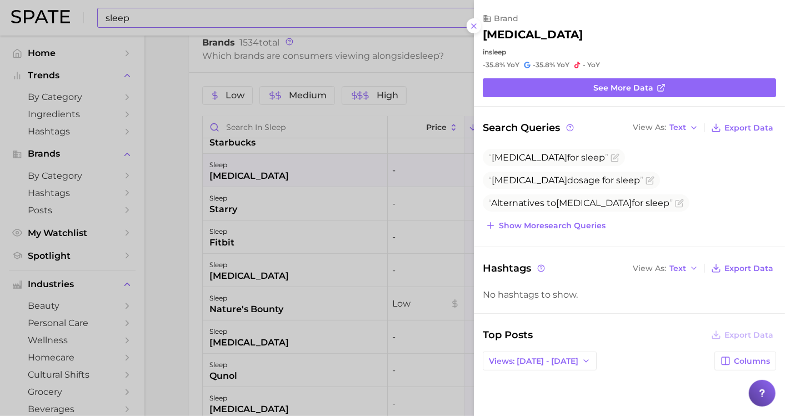
scroll to position [123, 0]
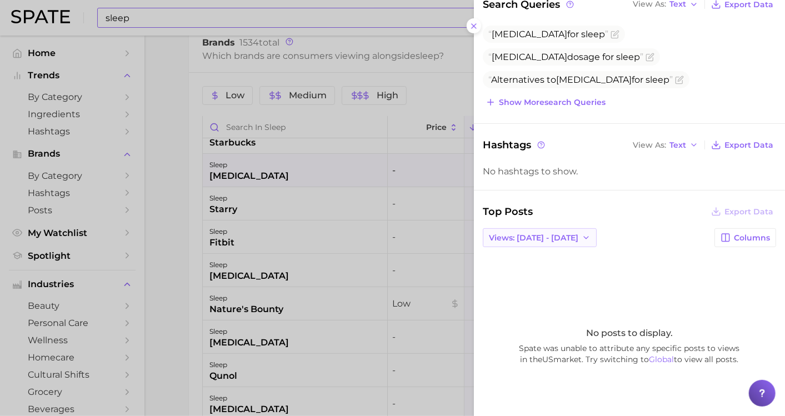
click at [536, 229] on button "Views: [DATE] - [DATE]" at bounding box center [540, 237] width 114 height 19
click at [527, 276] on span "Total Views" at bounding box center [511, 278] width 46 height 9
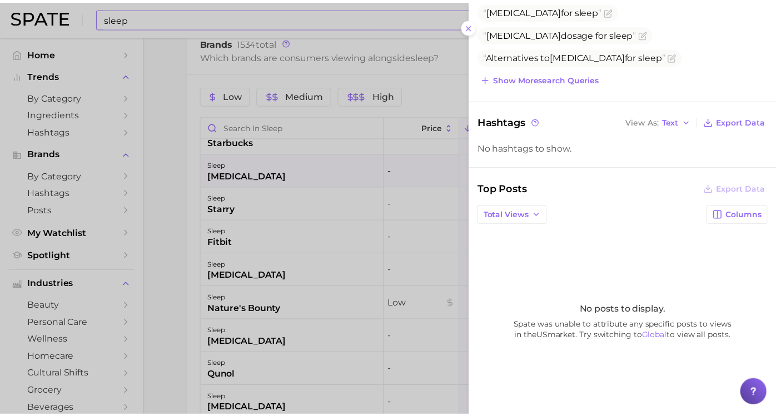
scroll to position [164, 0]
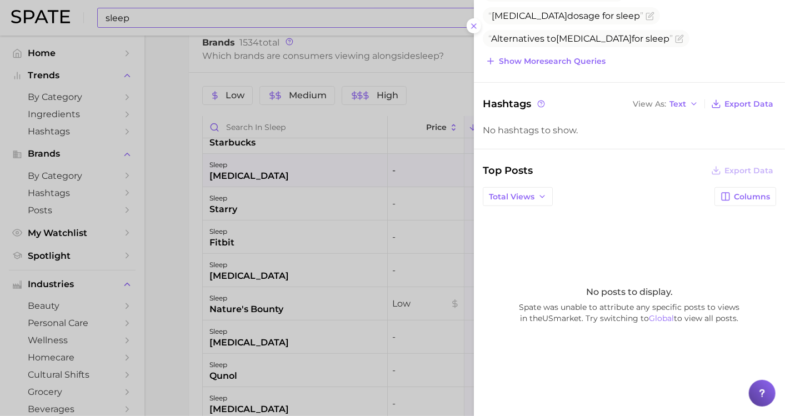
click at [178, 206] on div at bounding box center [392, 208] width 785 height 416
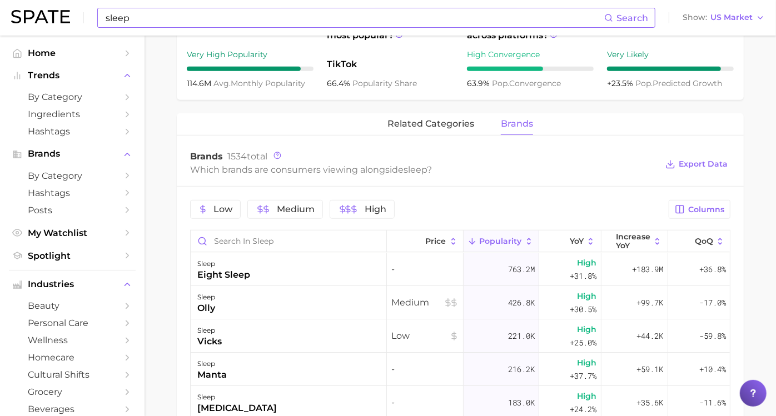
scroll to position [305, 0]
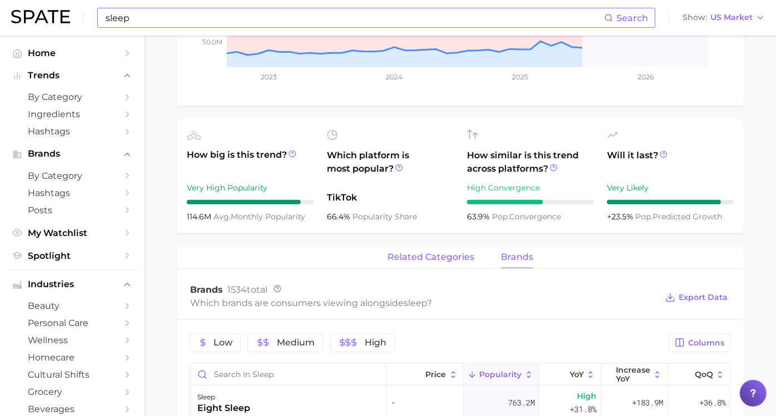
click at [433, 267] on button "related categories" at bounding box center [430, 258] width 87 height 22
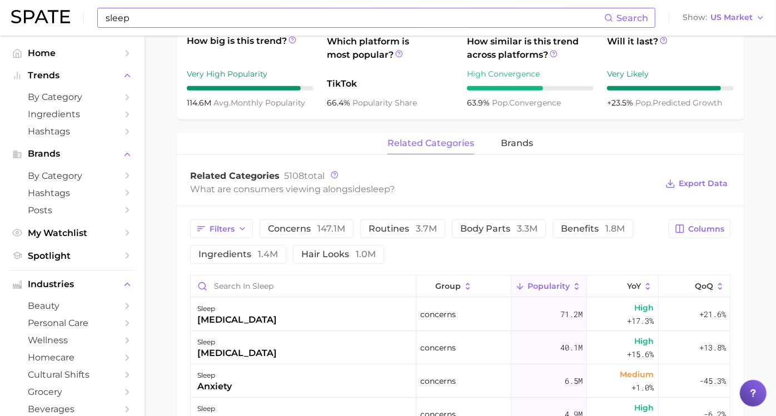
scroll to position [428, 0]
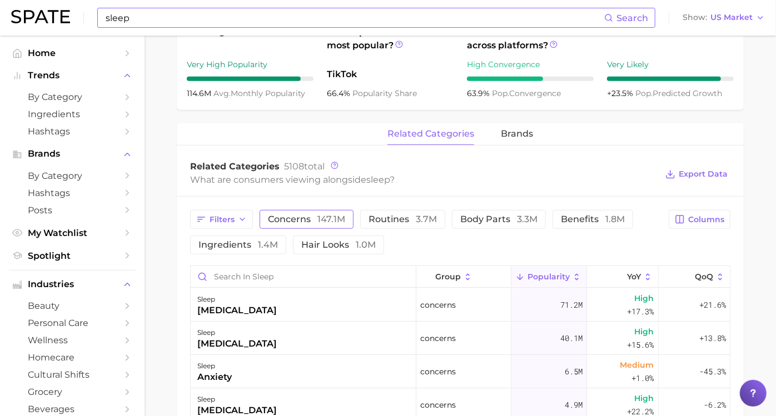
click at [337, 219] on span "147.1m" at bounding box center [331, 219] width 28 height 11
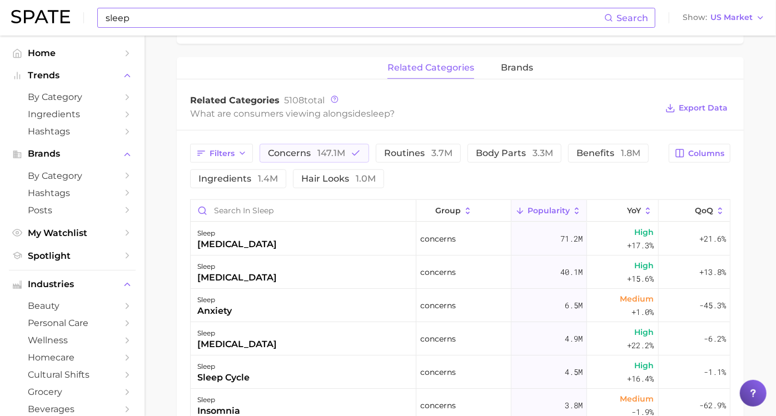
scroll to position [552, 0]
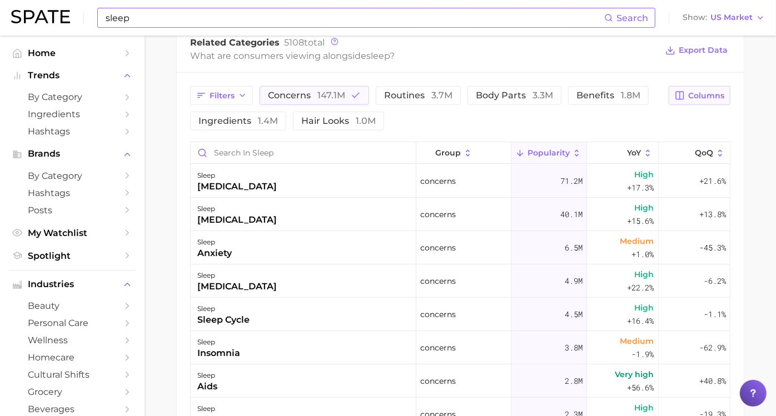
click at [687, 89] on button "Columns" at bounding box center [699, 95] width 62 height 19
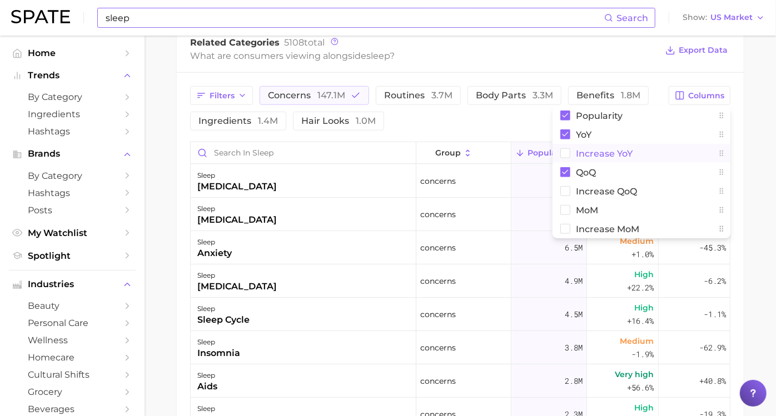
click at [576, 151] on span "Increase YoY" at bounding box center [604, 153] width 57 height 9
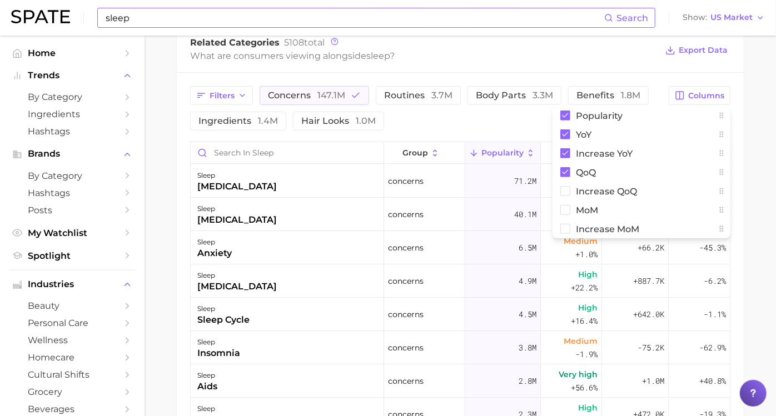
click at [734, 72] on main "sleep Overview Google TikTok Instagram Beta sleep Add to Watchlist Export Data …" at bounding box center [459, 54] width 631 height 1143
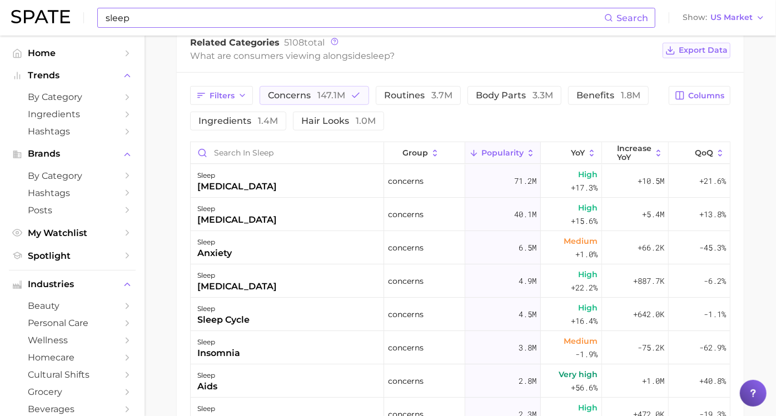
click at [689, 51] on span "Export Data" at bounding box center [702, 50] width 49 height 9
click at [160, 263] on main "sleep Overview Google TikTok Instagram Beta sleep Add to Watchlist Export Data …" at bounding box center [459, 54] width 631 height 1143
click at [361, 98] on button "concerns 147.1m" at bounding box center [313, 95] width 109 height 19
click at [430, 99] on span "3.7m" at bounding box center [426, 95] width 21 height 11
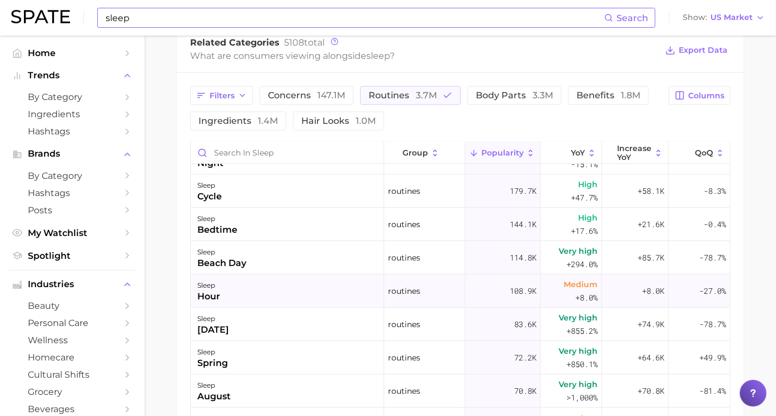
scroll to position [185, 0]
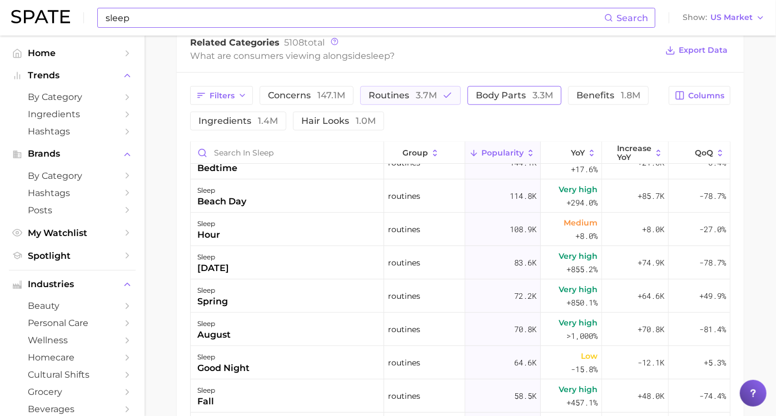
click at [455, 90] on button "routines 3.7m" at bounding box center [410, 95] width 101 height 19
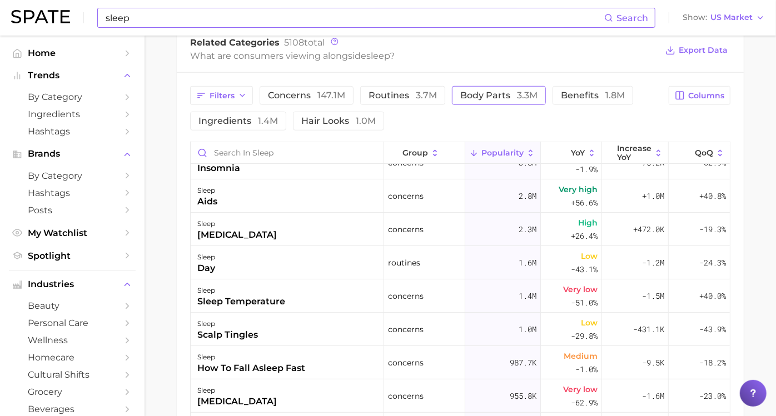
scroll to position [0, 0]
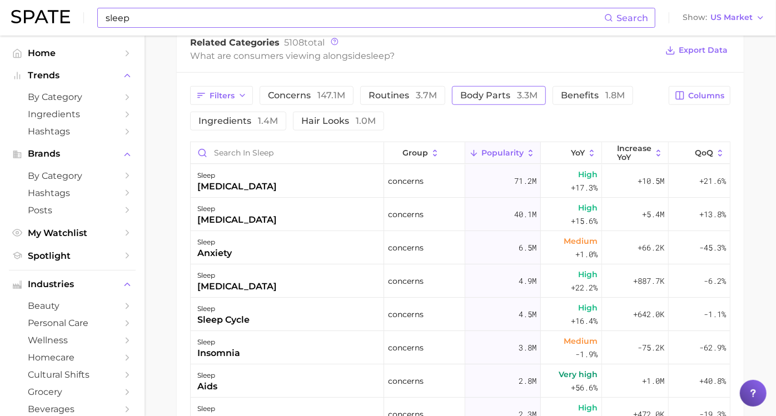
click at [537, 95] on span "3.3m" at bounding box center [527, 95] width 21 height 11
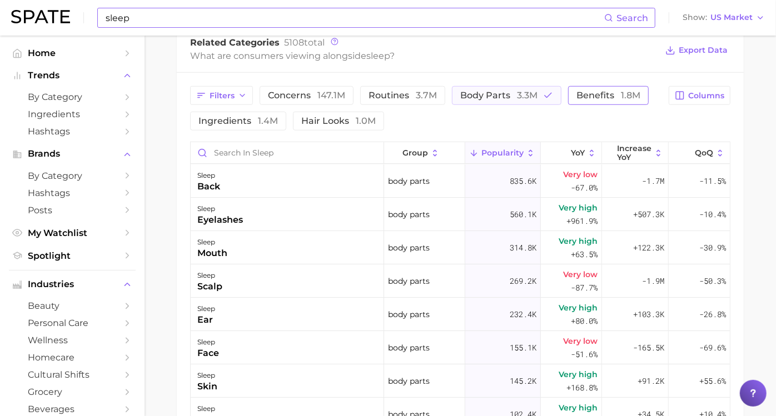
click at [621, 101] on span "1.8m" at bounding box center [630, 95] width 19 height 11
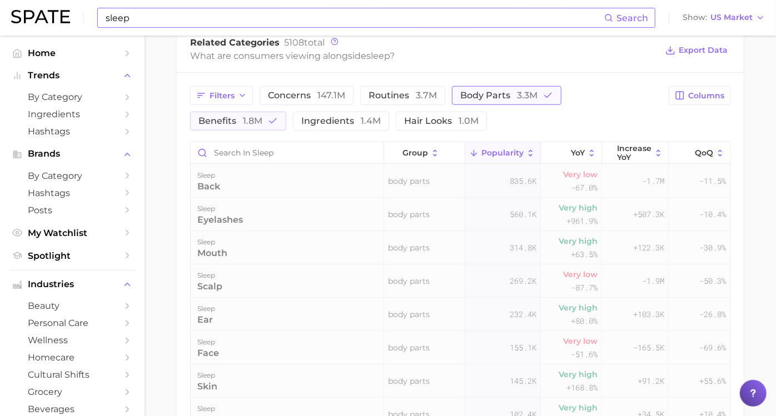
click at [532, 93] on span "3.3m" at bounding box center [527, 95] width 21 height 11
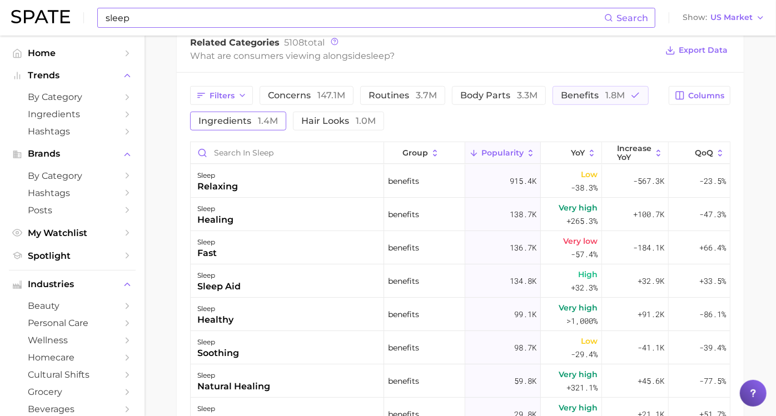
click at [278, 118] on span "ingredients 1.4m" at bounding box center [237, 121] width 79 height 9
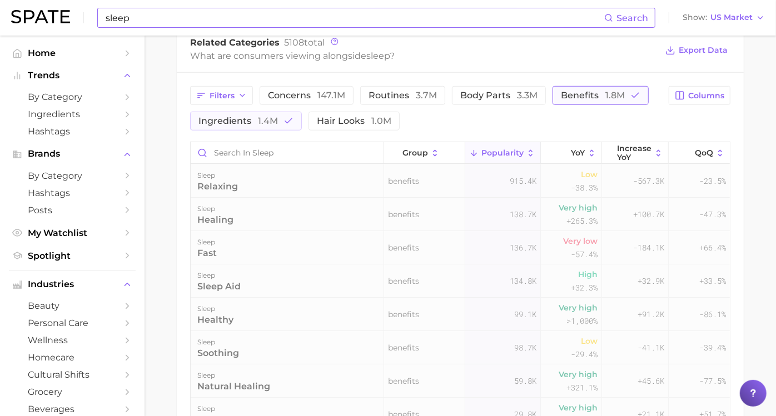
click at [561, 100] on span "benefits 1.8m" at bounding box center [593, 95] width 64 height 9
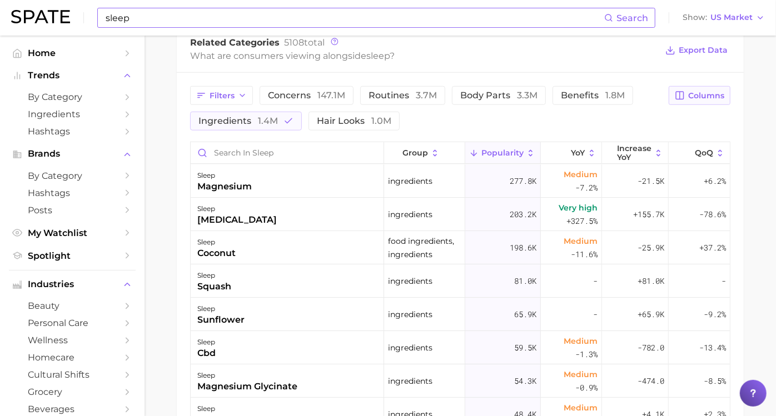
click at [674, 99] on icon "button" at bounding box center [679, 96] width 10 height 10
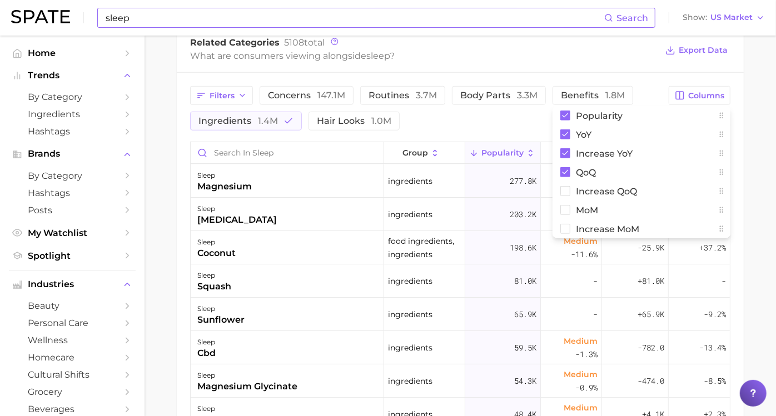
click at [176, 193] on main "sleep Overview Google TikTok Instagram Beta sleep Add to Watchlist Export Data …" at bounding box center [459, 54] width 631 height 1143
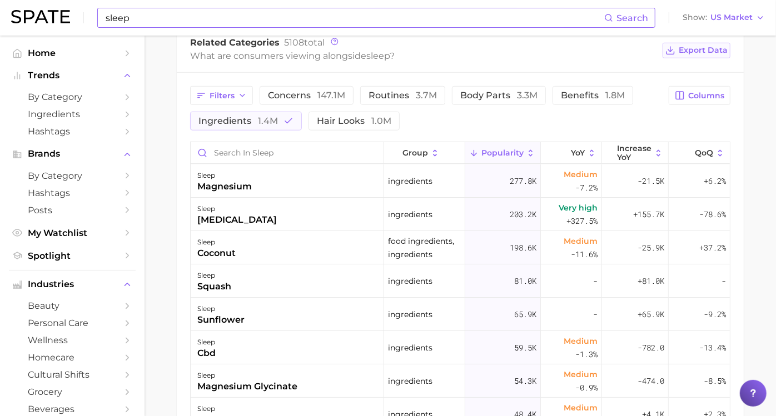
click at [703, 49] on span "Export Data" at bounding box center [702, 50] width 49 height 9
drag, startPoint x: 187, startPoint y: 219, endPoint x: 282, endPoint y: 149, distance: 118.8
click at [187, 219] on main "sleep Overview Google TikTok Instagram Beta sleep Add to Watchlist Export Data …" at bounding box center [459, 54] width 631 height 1143
drag, startPoint x: 573, startPoint y: 93, endPoint x: 480, endPoint y: 99, distance: 93.5
click at [573, 93] on span "benefits 1.8m" at bounding box center [593, 95] width 64 height 9
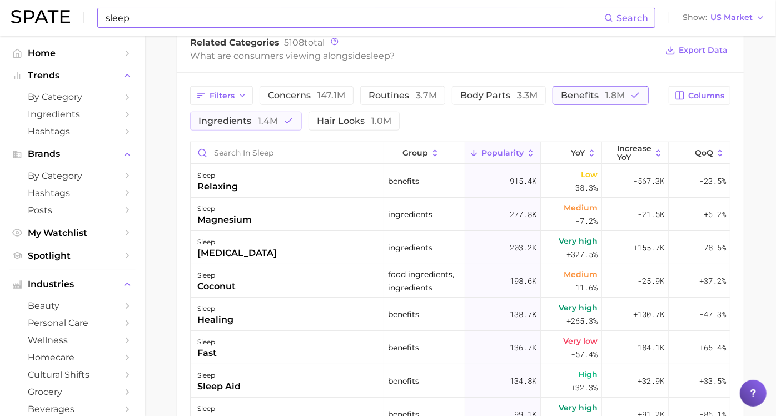
click at [552, 105] on button "benefits 1.8m" at bounding box center [600, 95] width 96 height 19
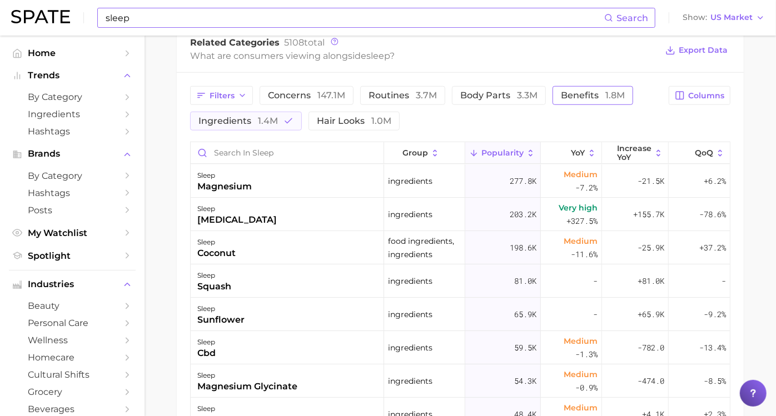
click at [612, 90] on button "benefits 1.8m" at bounding box center [592, 95] width 81 height 19
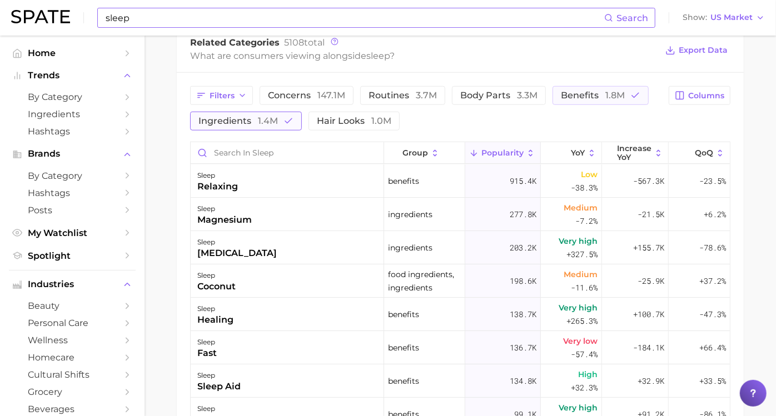
click at [278, 118] on span "ingredients 1.4m" at bounding box center [237, 121] width 79 height 9
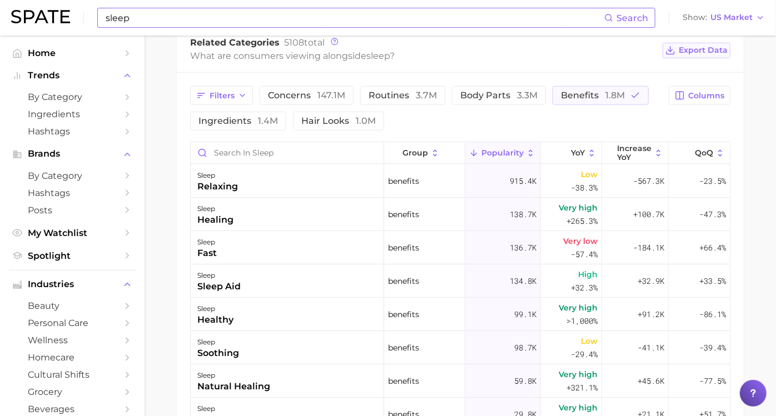
click at [678, 50] on span "Export Data" at bounding box center [702, 50] width 49 height 9
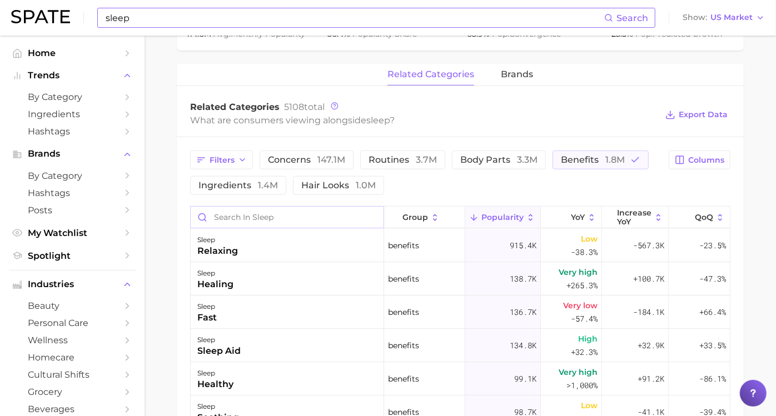
scroll to position [367, 0]
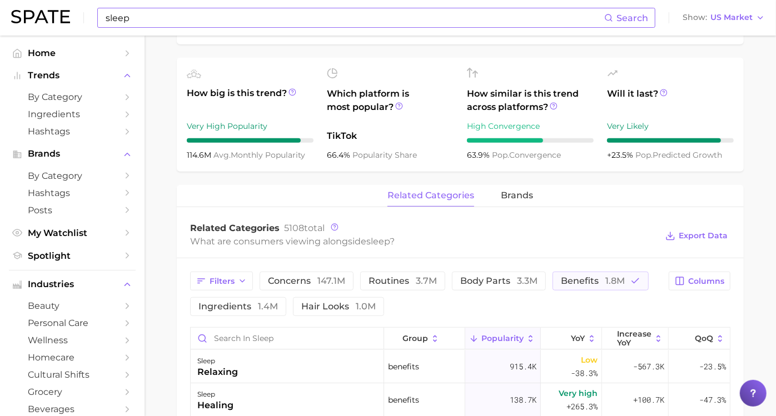
click at [176, 162] on main "sleep Overview Google TikTok Instagram Beta sleep Add to Watchlist Export Data …" at bounding box center [459, 240] width 631 height 1143
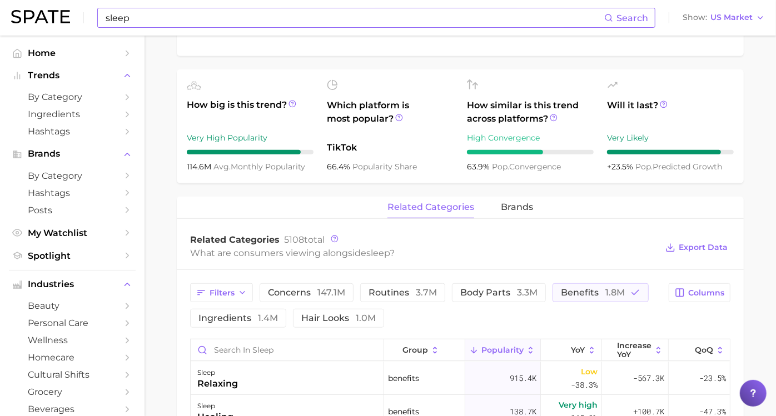
scroll to position [552, 0]
